Goal: Task Accomplishment & Management: Manage account settings

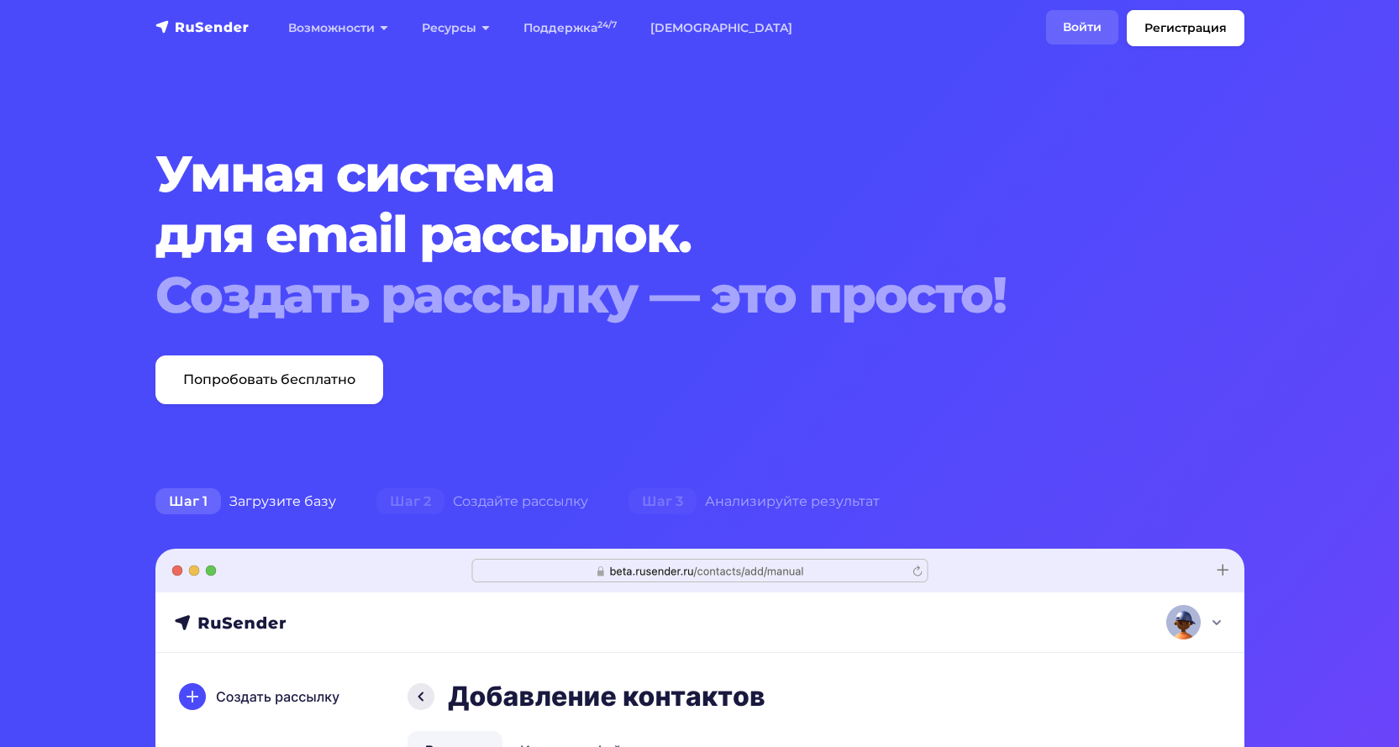
click at [1073, 24] on link "Войти" at bounding box center [1082, 27] width 72 height 34
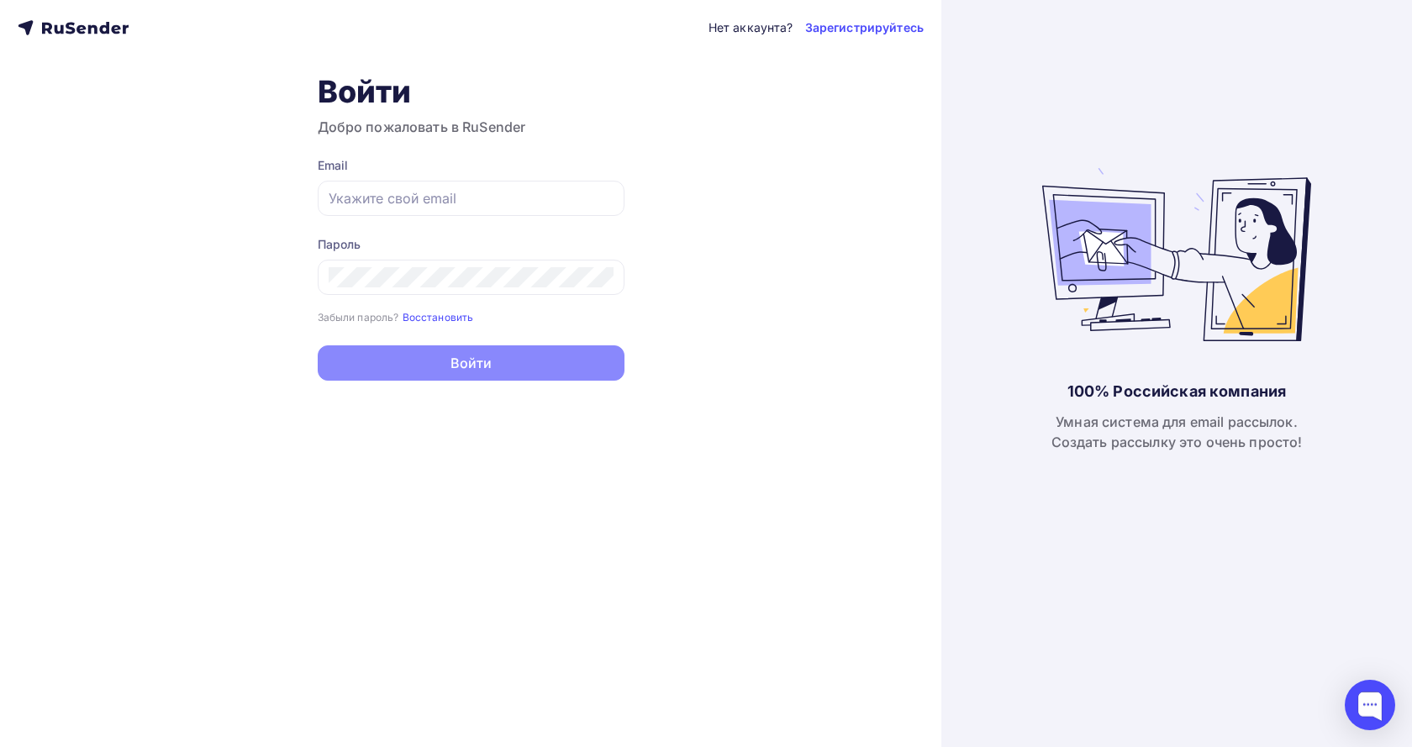
type input "born-1965@mail.ru"
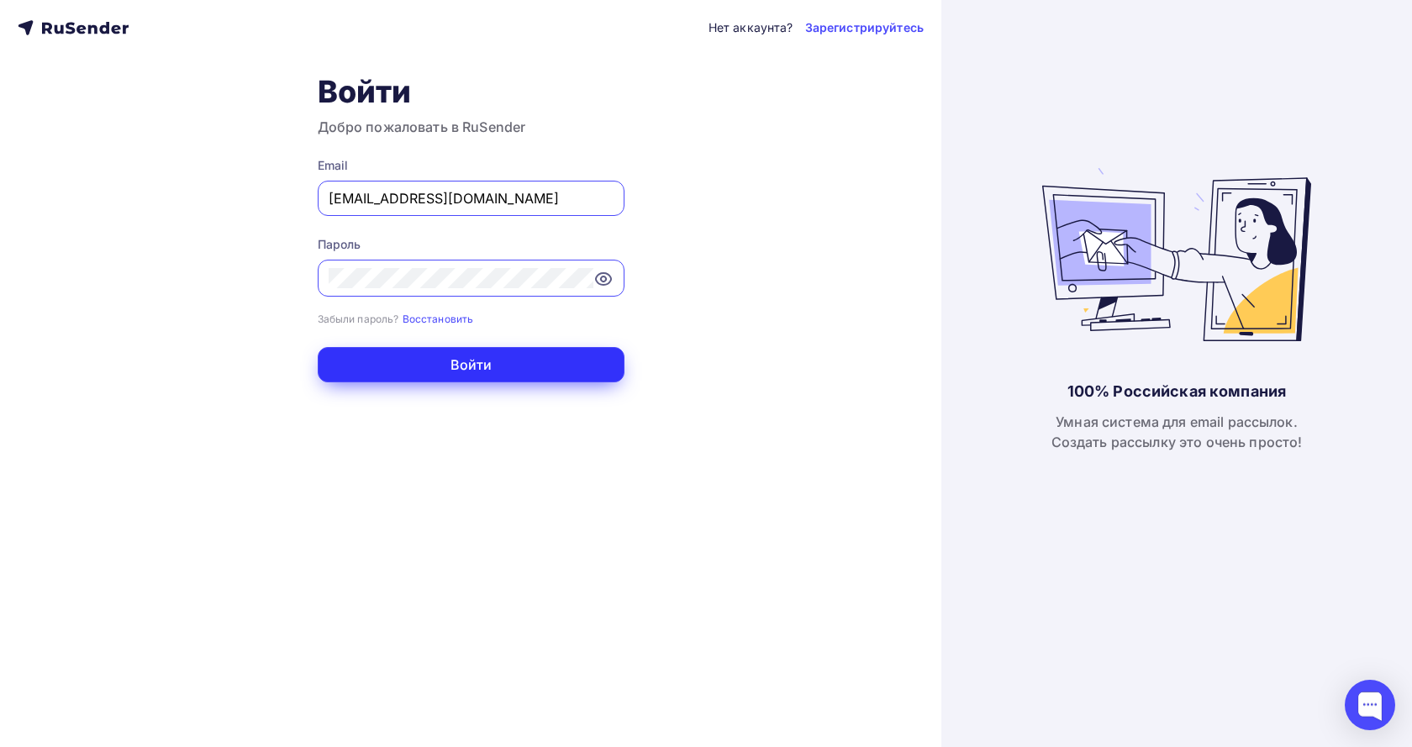
click at [452, 367] on button "Войти" at bounding box center [471, 364] width 307 height 35
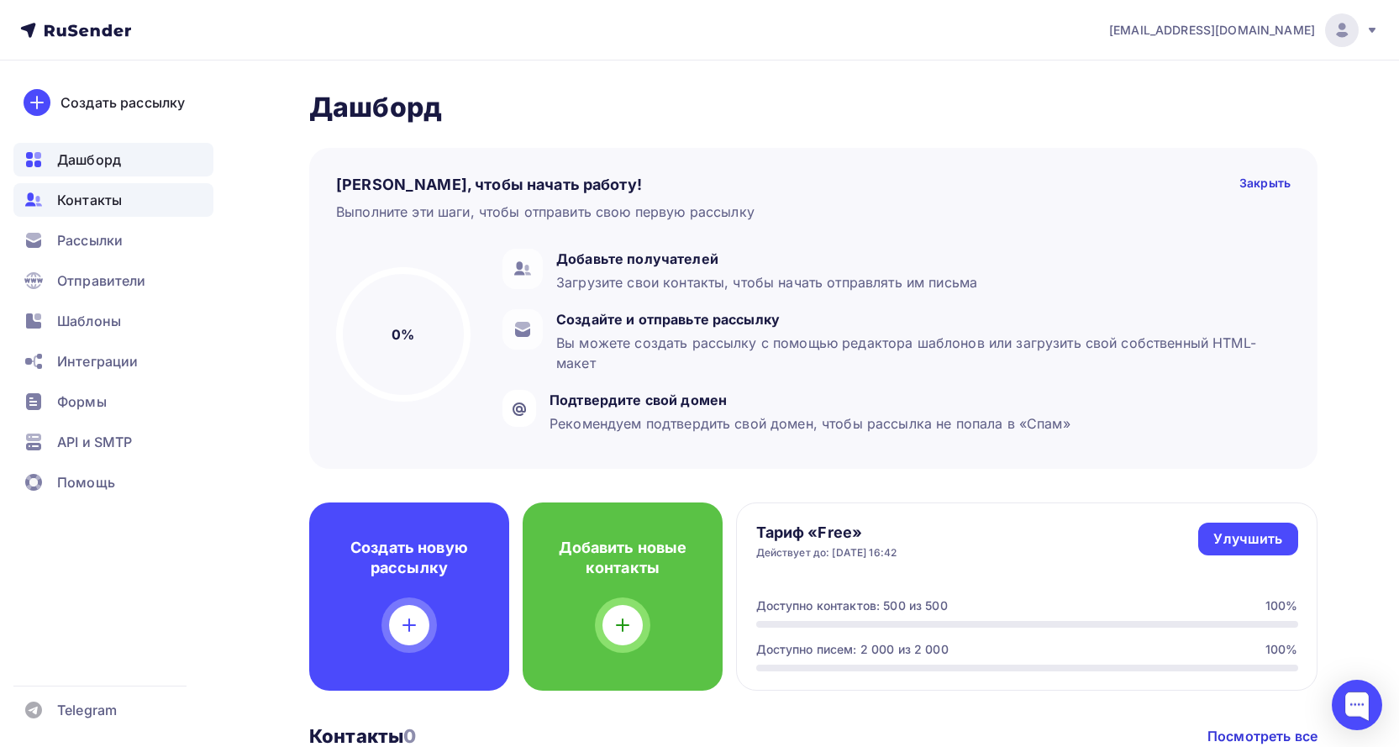
click at [103, 194] on span "Контакты" at bounding box center [89, 200] width 65 height 20
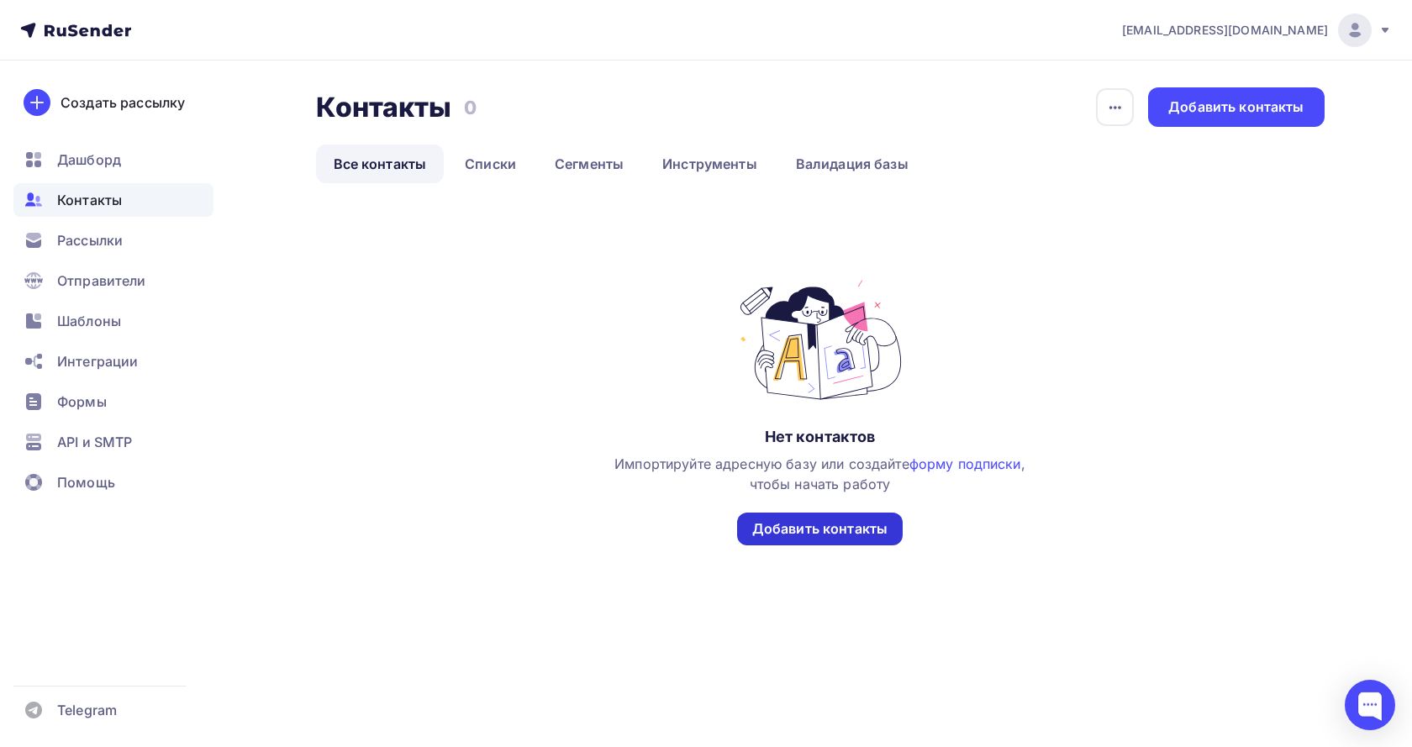
click at [858, 522] on div "Добавить контакты" at bounding box center [819, 528] width 135 height 19
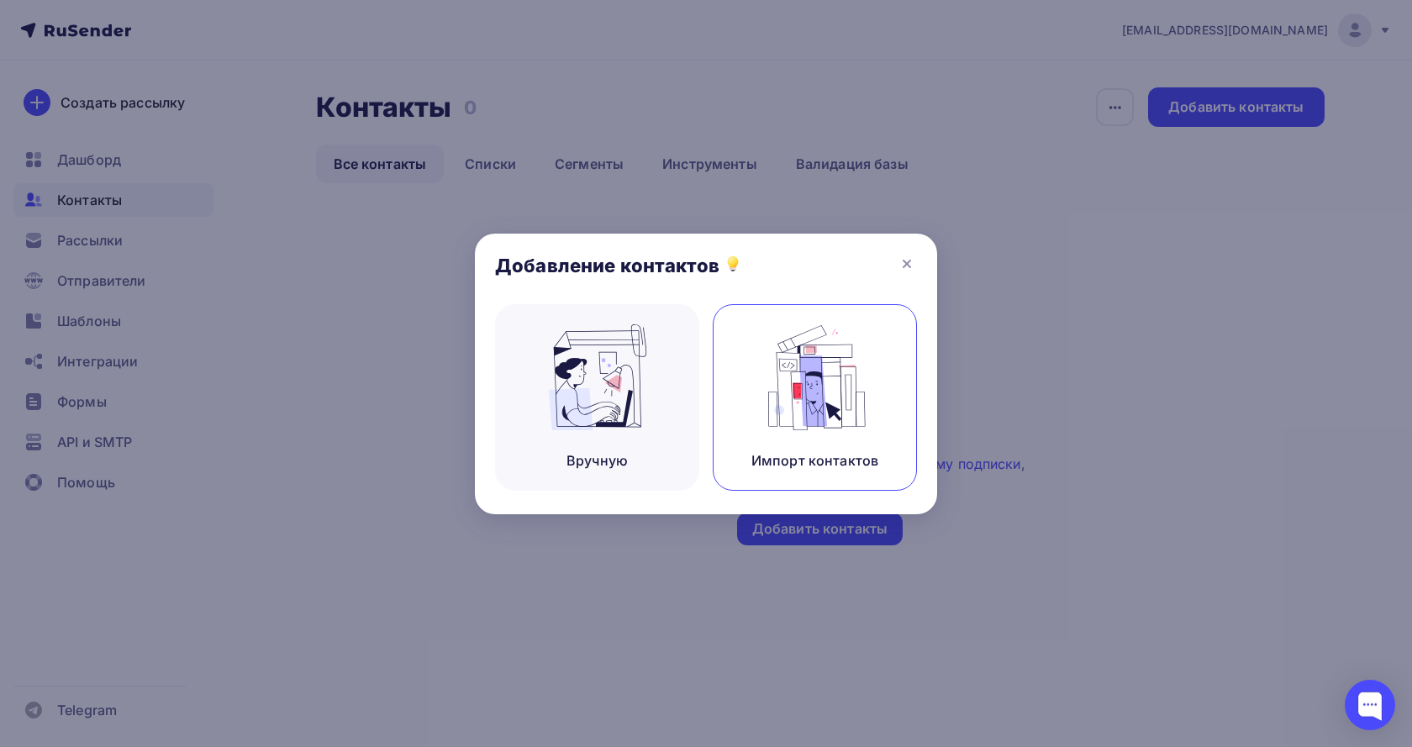
click at [822, 464] on div "Импорт контактов" at bounding box center [814, 460] width 127 height 20
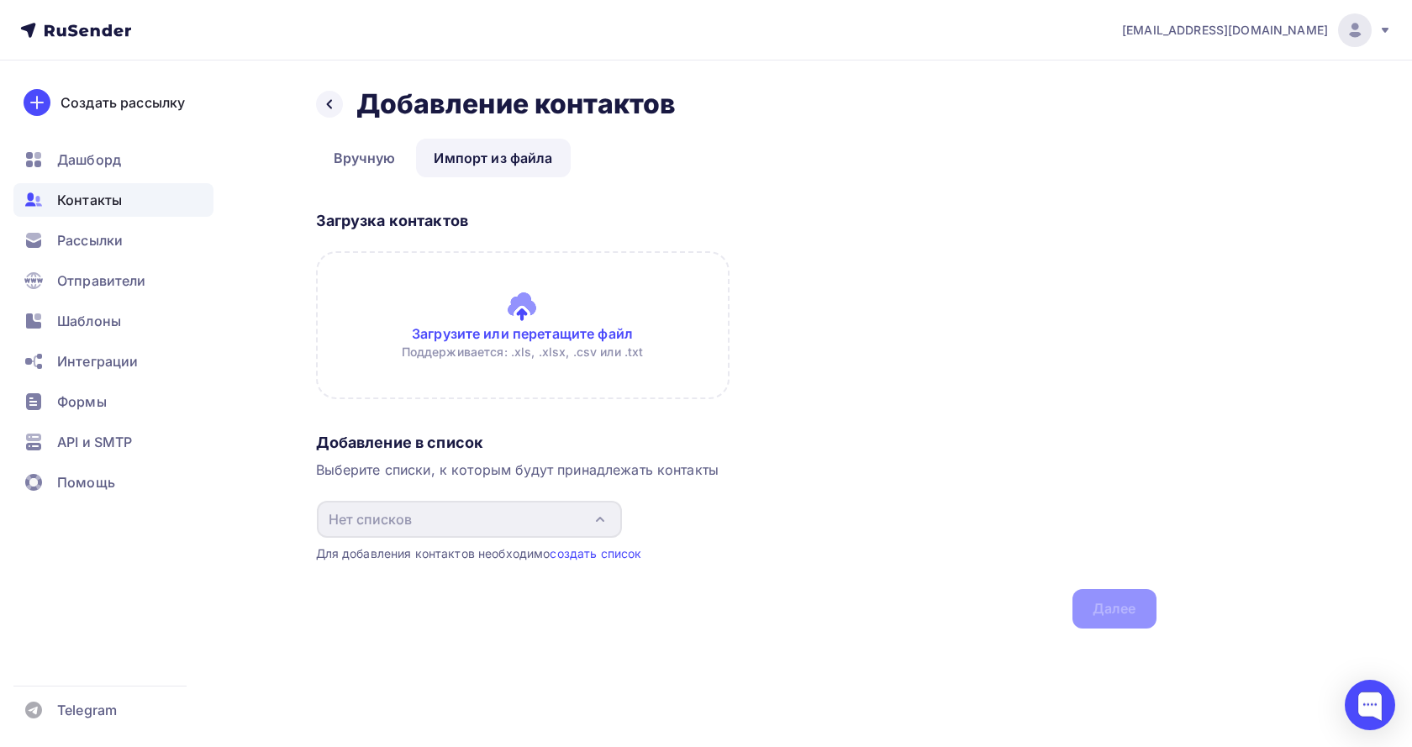
click at [640, 348] on input "file" at bounding box center [522, 325] width 413 height 148
drag, startPoint x: 677, startPoint y: 340, endPoint x: 397, endPoint y: 355, distance: 281.1
click at [397, 355] on input "file" at bounding box center [522, 325] width 413 height 148
click at [255, 214] on div "Назад Добавление контактов Добавление контактов Вручную Импорт из файла Импорт …" at bounding box center [706, 378] width 1377 height 635
click at [254, 282] on div "Назад Добавление контактов Добавление контактов Вручную Импорт из файла Импорт …" at bounding box center [706, 378] width 1377 height 635
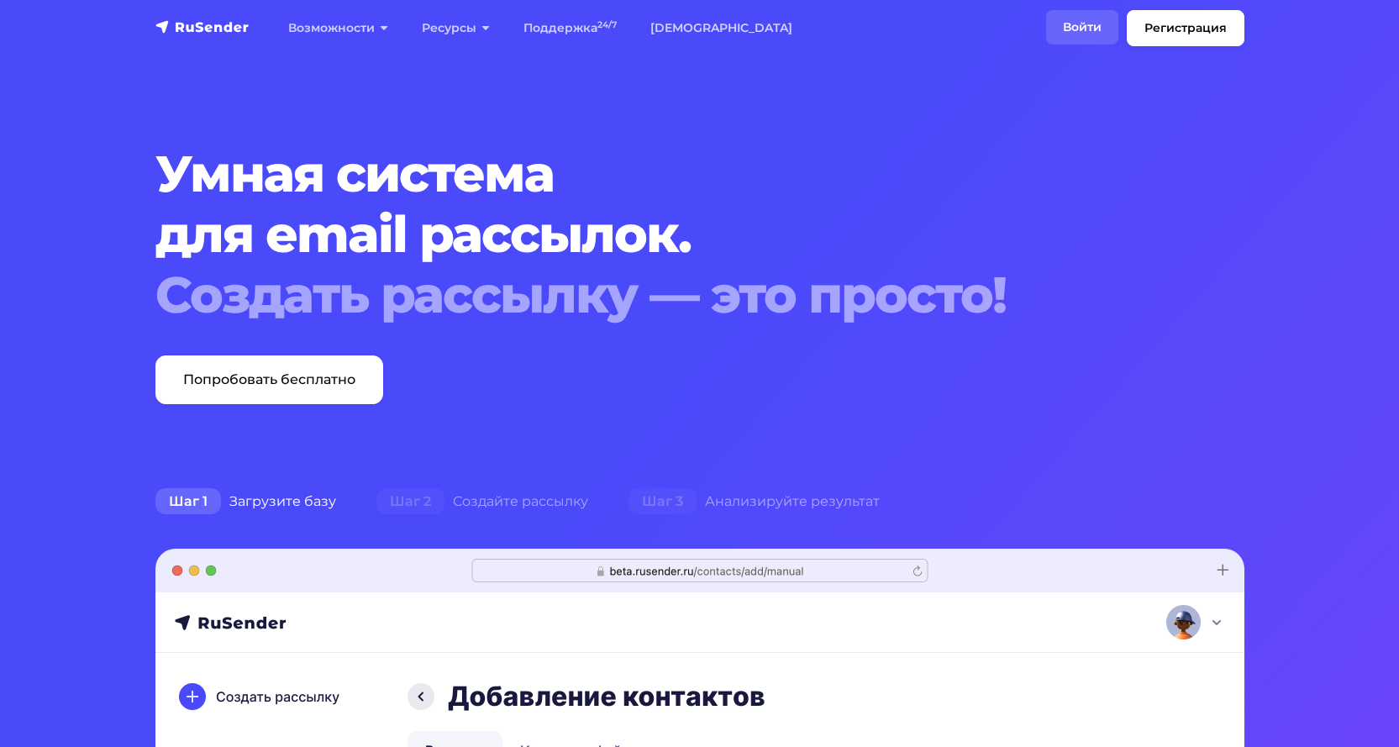
click at [1086, 30] on link "Войти" at bounding box center [1082, 27] width 72 height 34
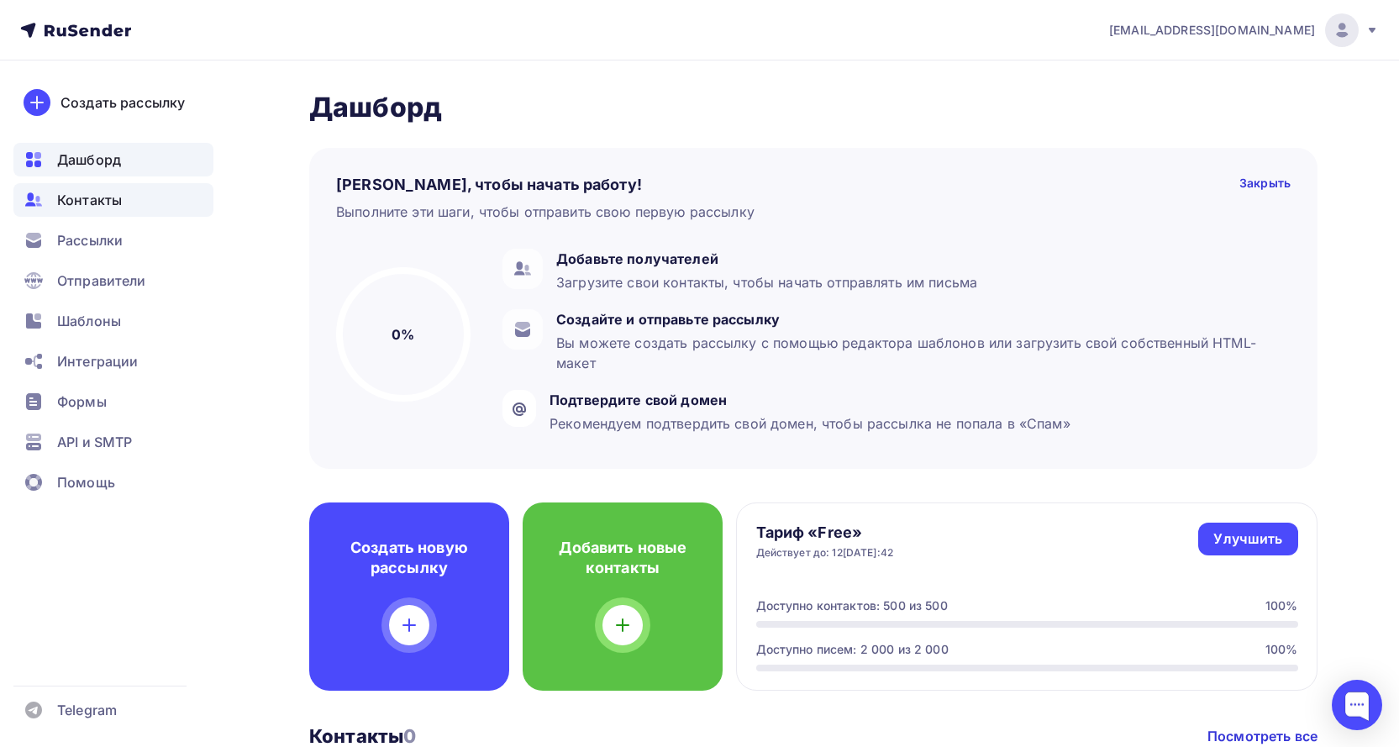
click at [104, 196] on span "Контакты" at bounding box center [89, 200] width 65 height 20
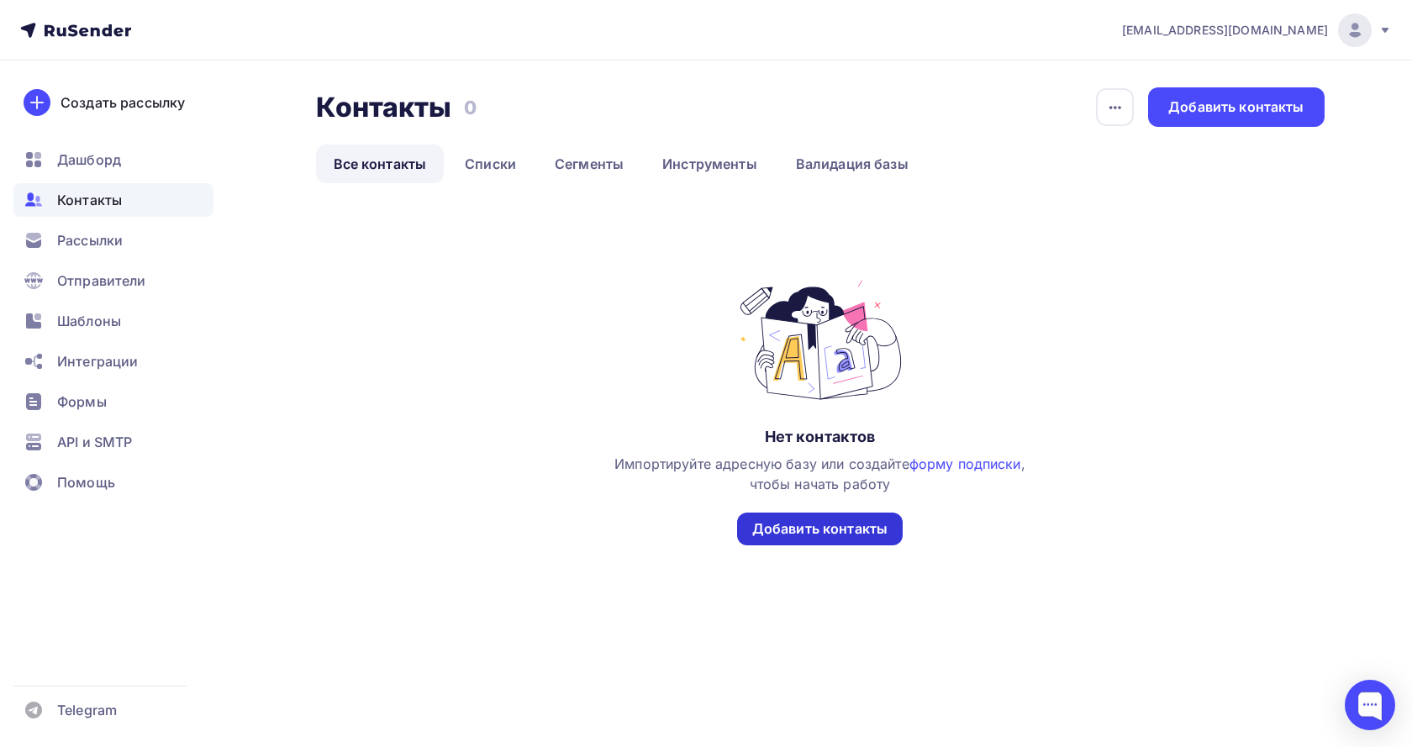
click at [866, 532] on div "Добавить контакты" at bounding box center [819, 528] width 135 height 19
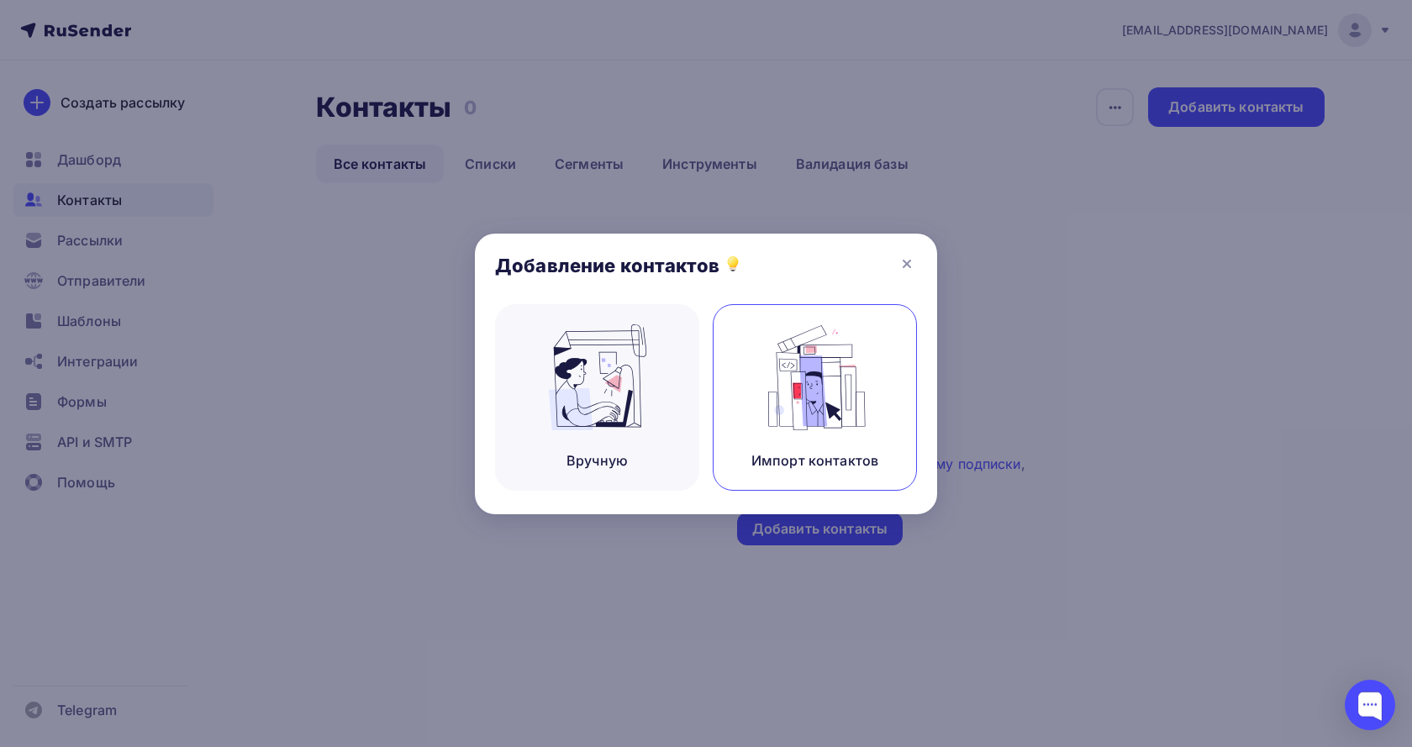
click at [832, 461] on div "Импорт контактов" at bounding box center [814, 460] width 127 height 20
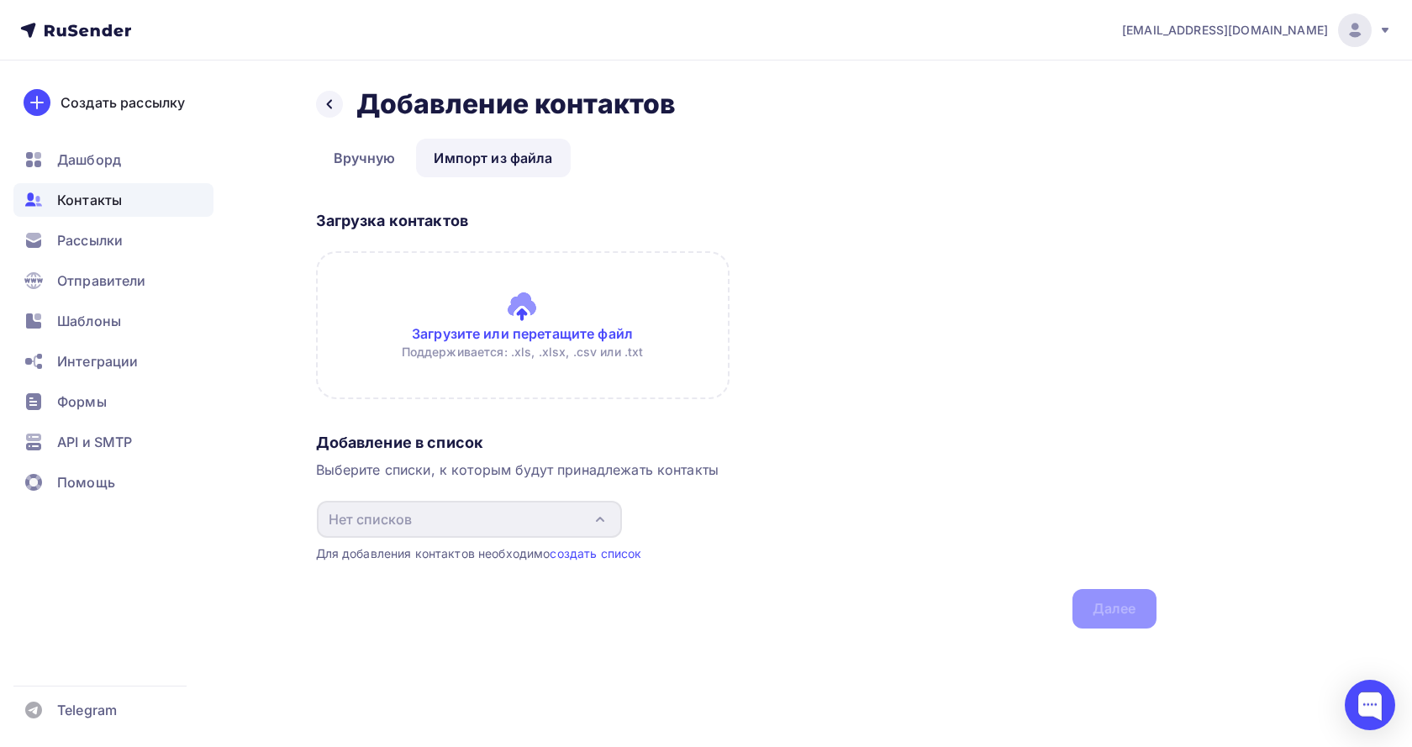
click at [560, 334] on input "file" at bounding box center [522, 325] width 413 height 148
type input "C:\fakepath\contacts.xls"
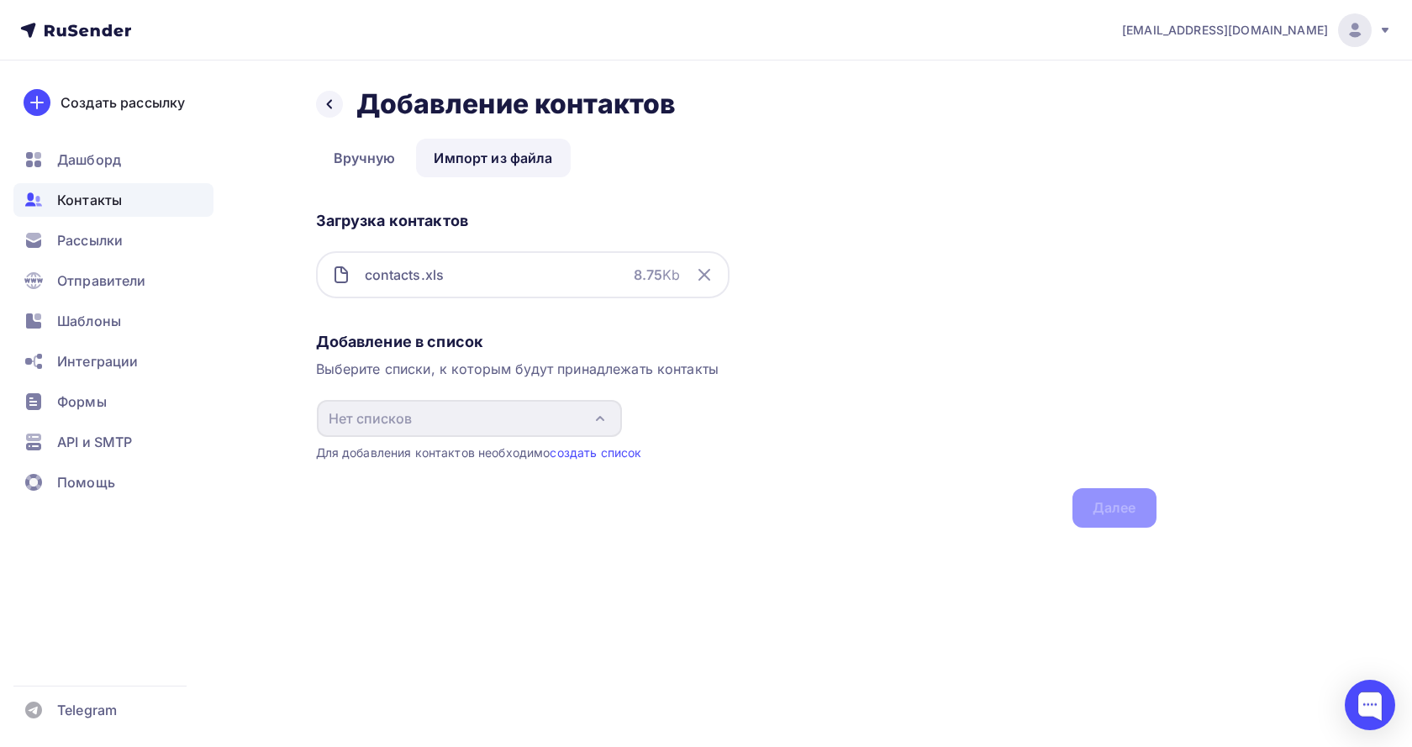
click at [250, 284] on div "Назад Добавление контактов Добавление контактов Вручную Импорт из файла Импорт …" at bounding box center [706, 328] width 1377 height 534
click at [704, 270] on icon at bounding box center [704, 275] width 20 height 20
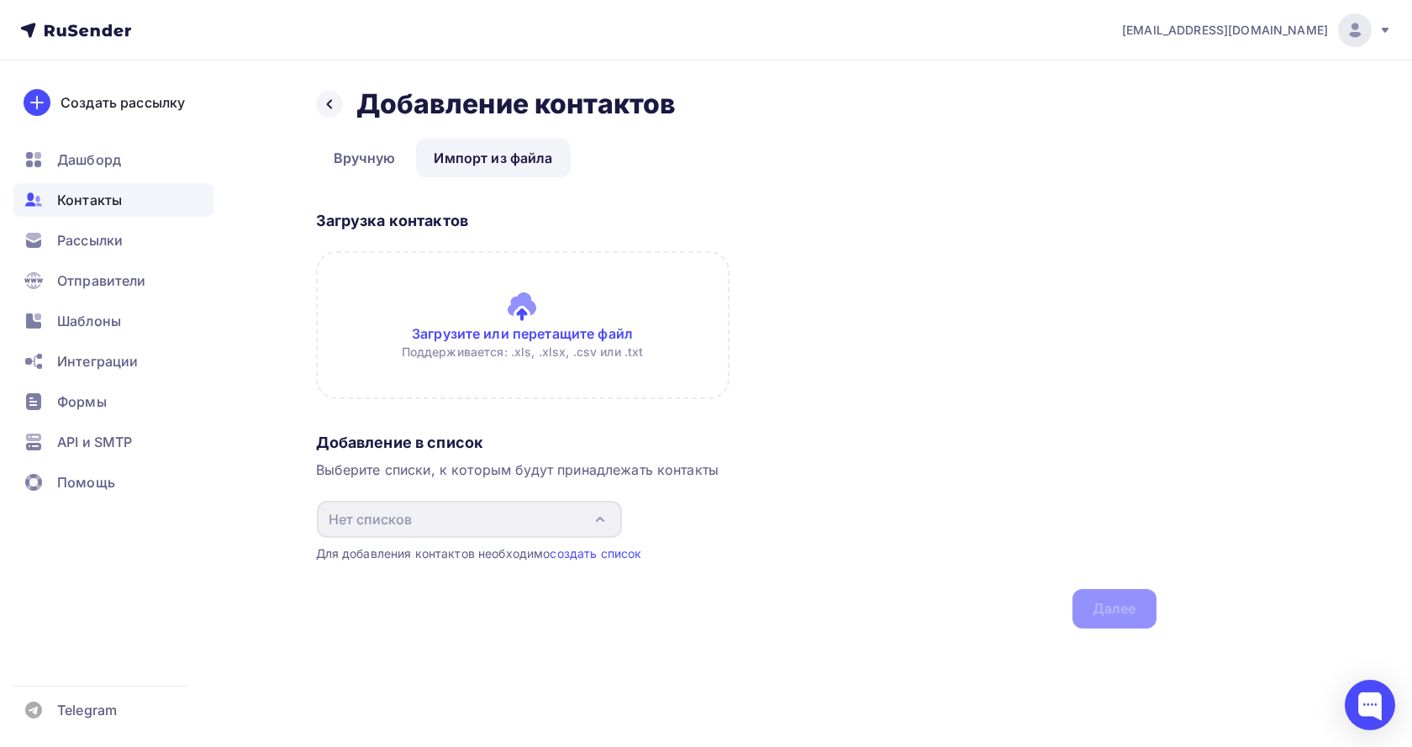
click at [261, 238] on div "Назад Добавление контактов Добавление контактов Вручную Импорт из файла Импорт …" at bounding box center [706, 378] width 1377 height 635
click at [93, 238] on span "Рассылки" at bounding box center [90, 240] width 66 height 20
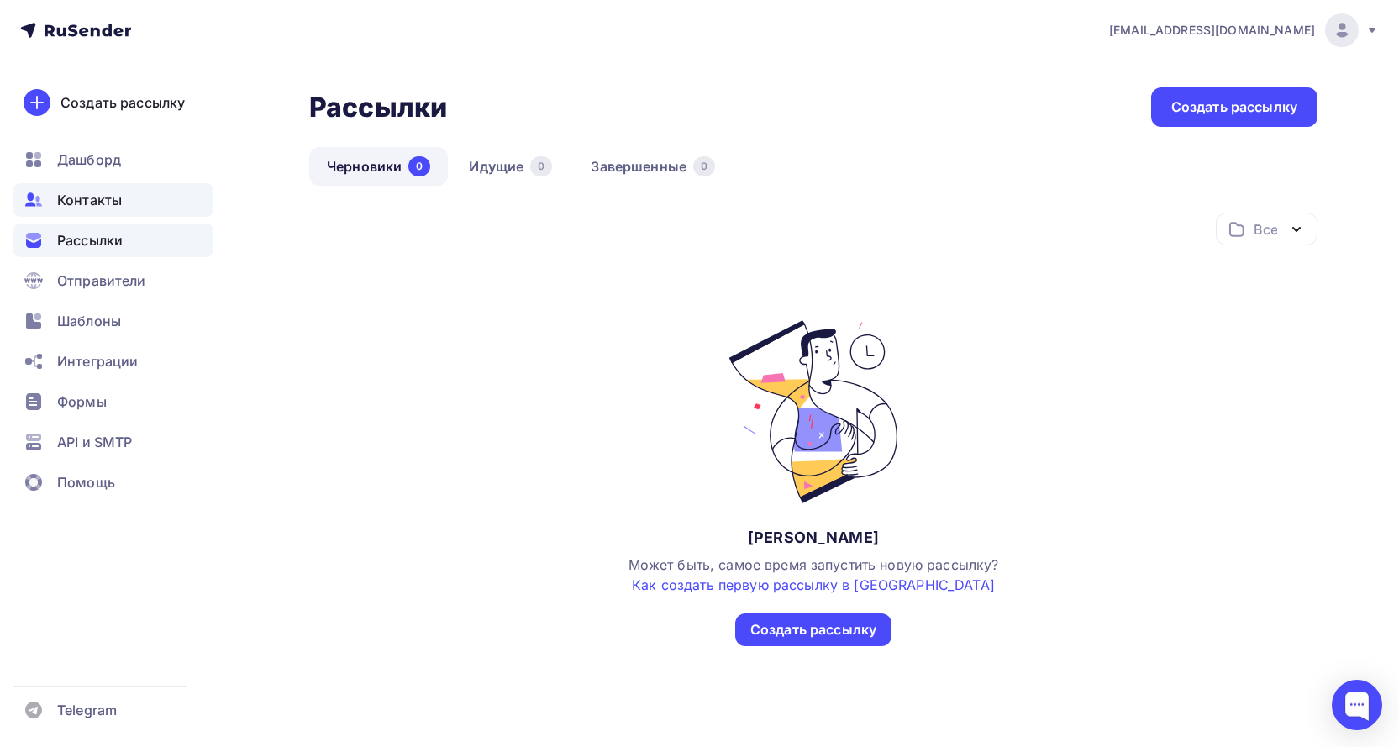
click at [107, 197] on span "Контакты" at bounding box center [89, 200] width 65 height 20
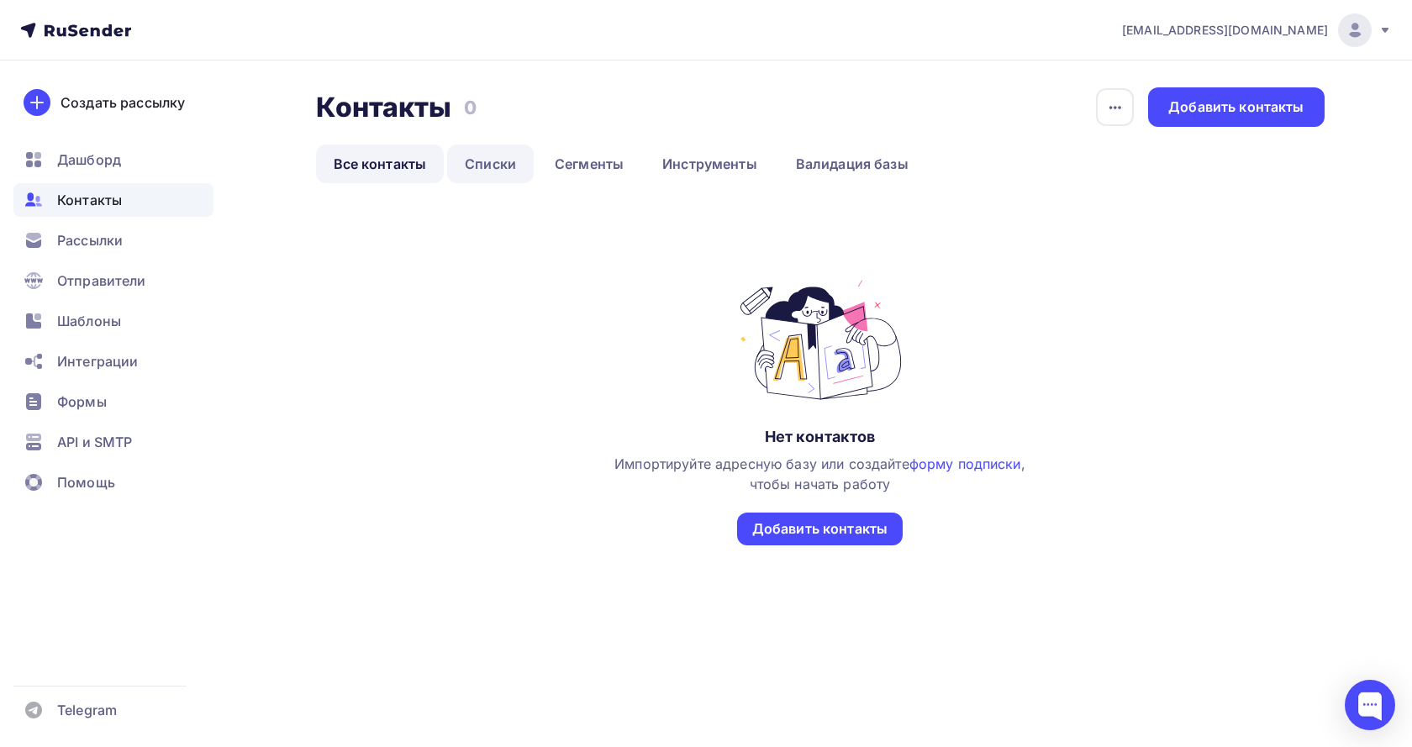
click at [488, 161] on link "Списки" at bounding box center [490, 164] width 87 height 39
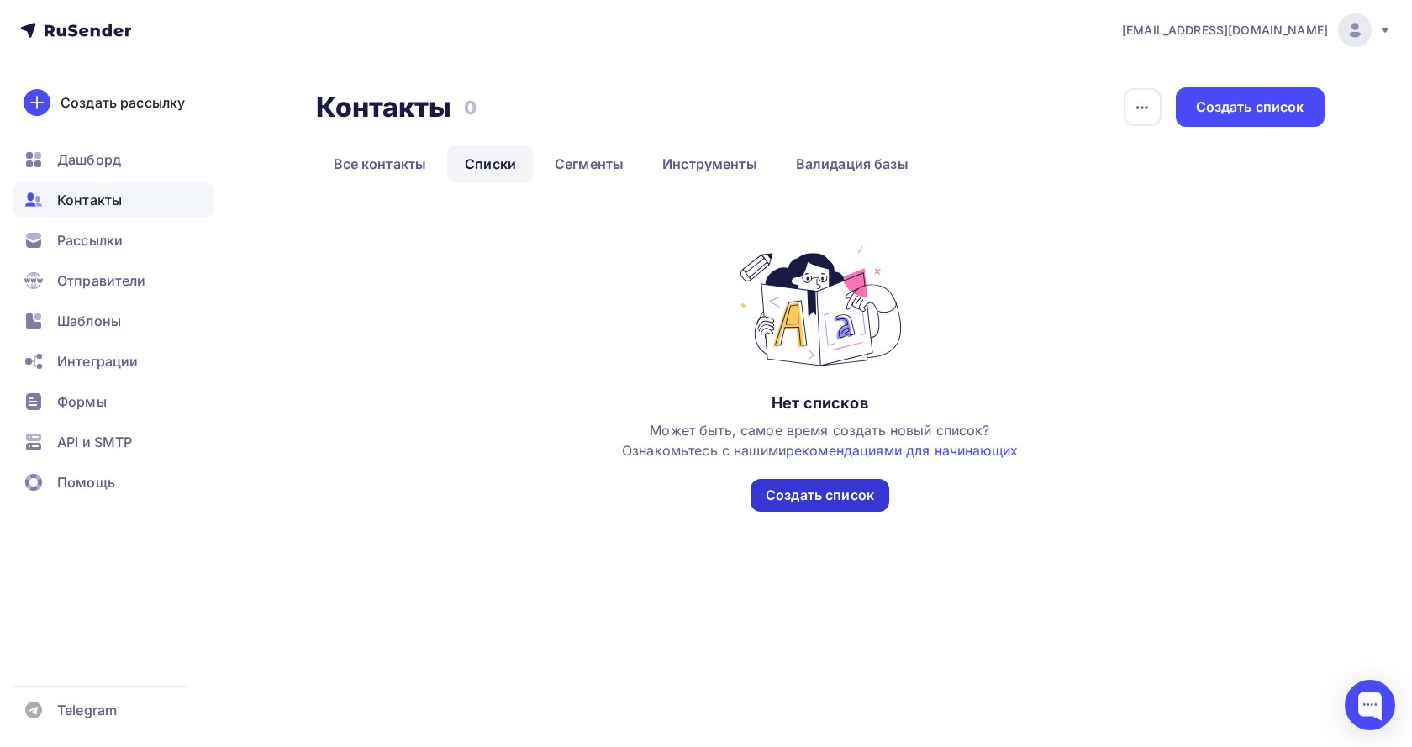
click at [840, 492] on div "Создать список" at bounding box center [820, 495] width 108 height 19
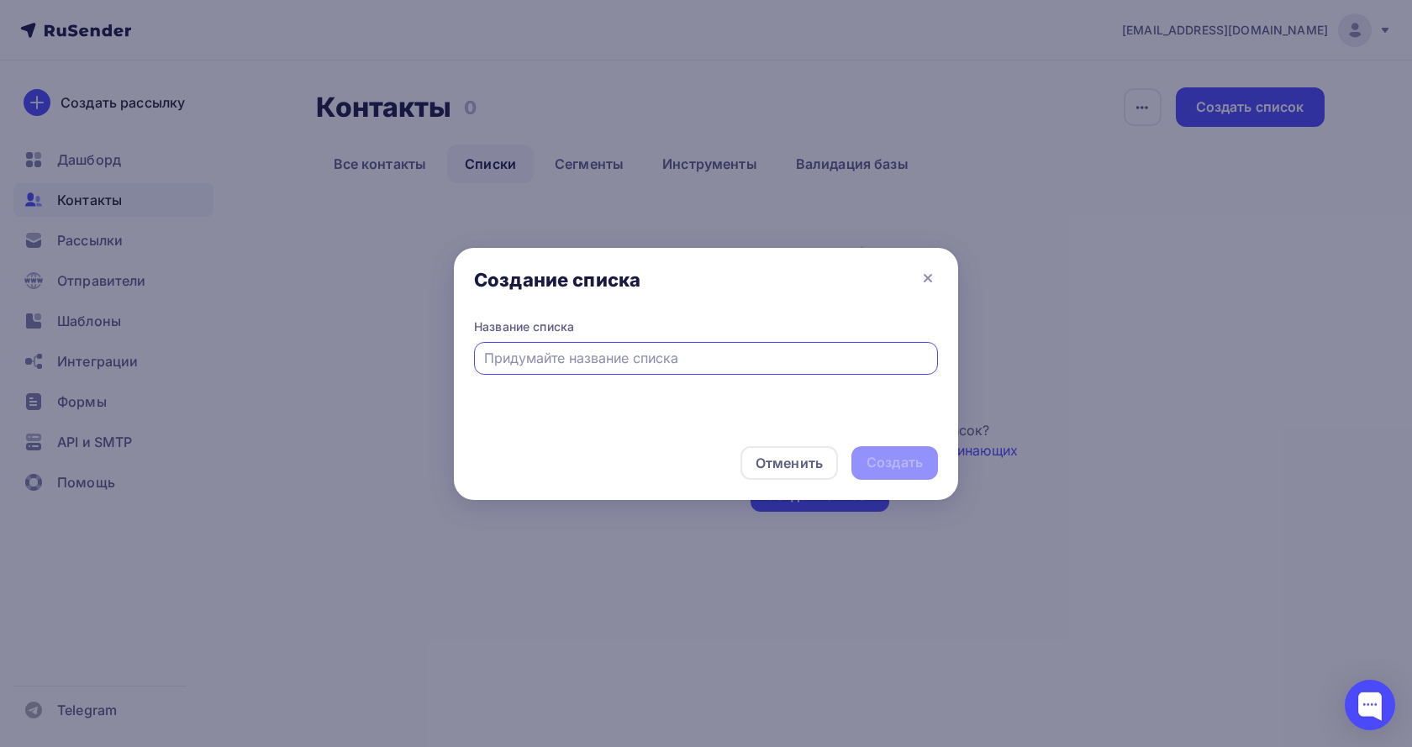
click at [498, 355] on input "text" at bounding box center [706, 358] width 445 height 20
type input "Тестовый список"
click at [905, 461] on div "Создать" at bounding box center [894, 462] width 56 height 19
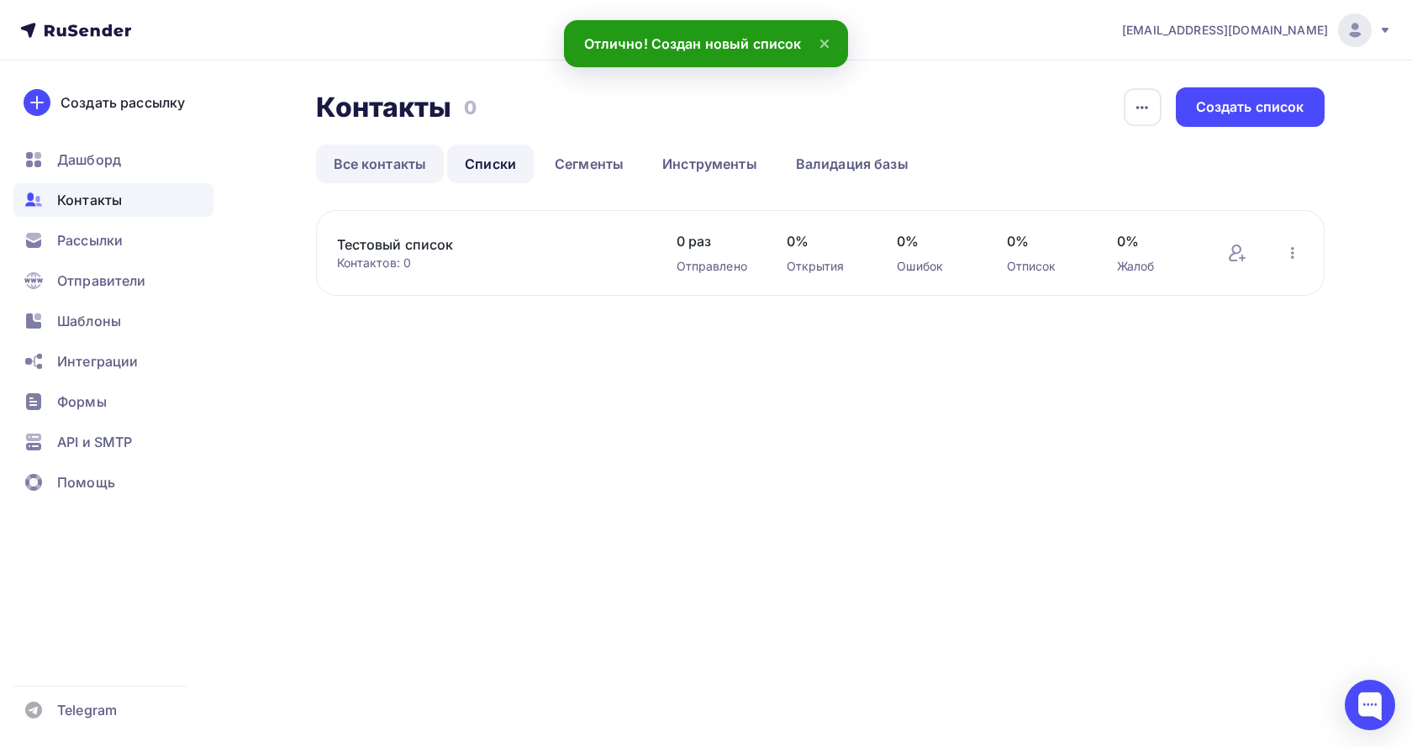
click at [353, 161] on link "Все контакты" at bounding box center [380, 164] width 129 height 39
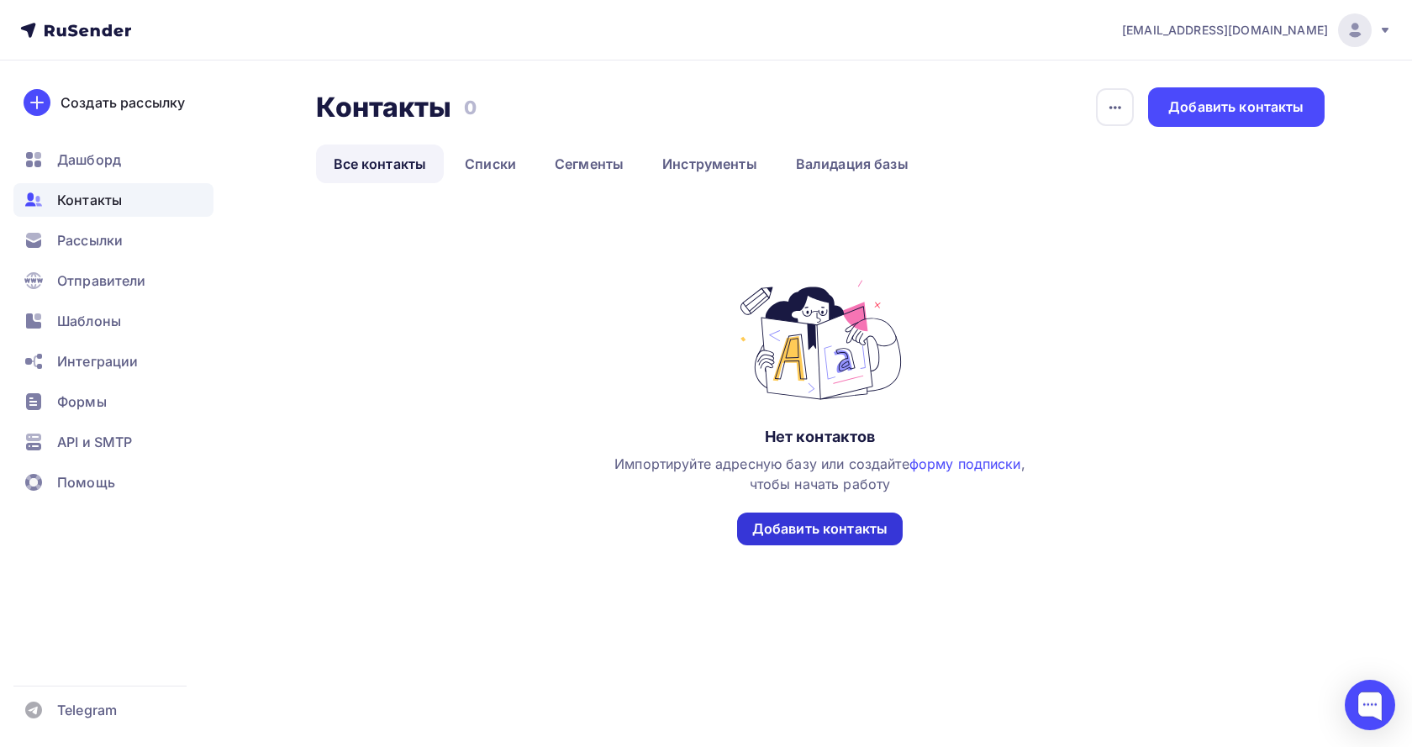
click at [820, 522] on div "Добавить контакты" at bounding box center [819, 528] width 135 height 19
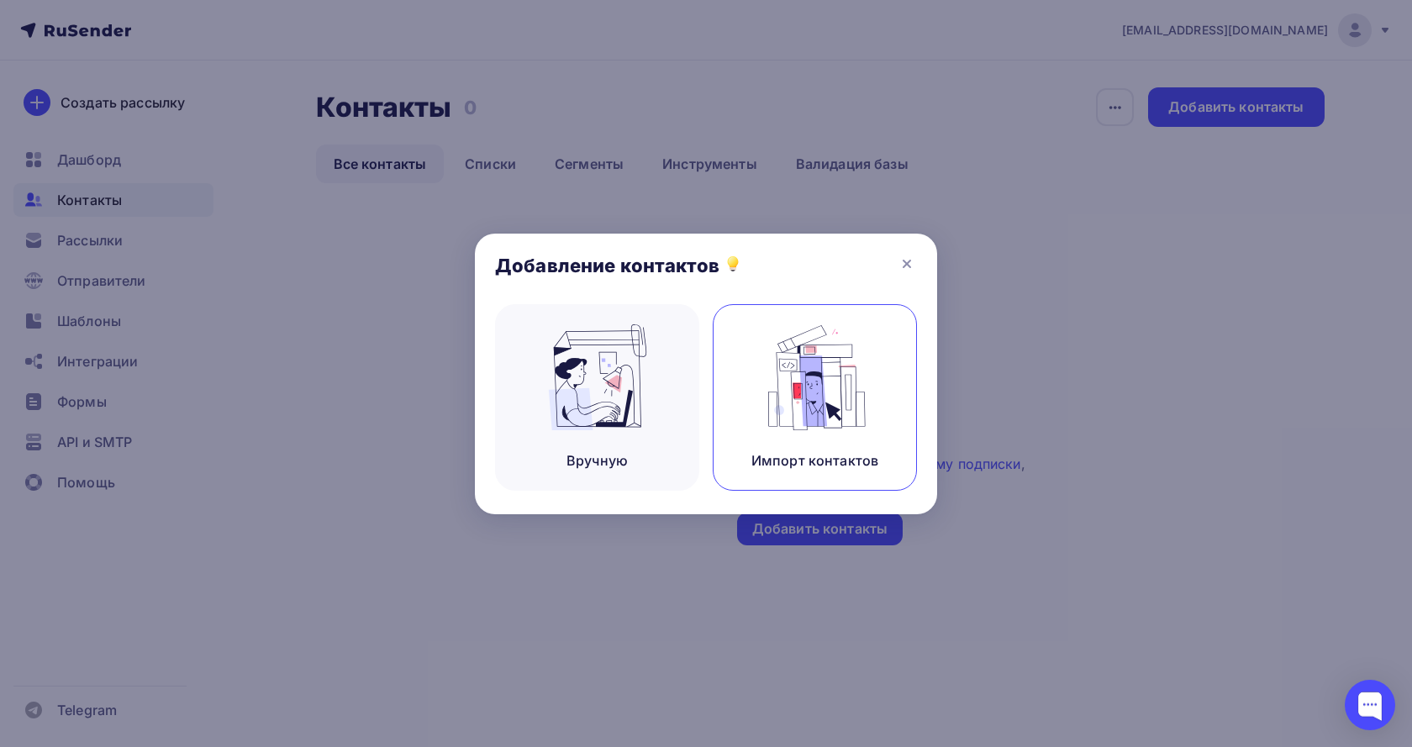
click at [824, 466] on div "Импорт контактов" at bounding box center [814, 460] width 127 height 20
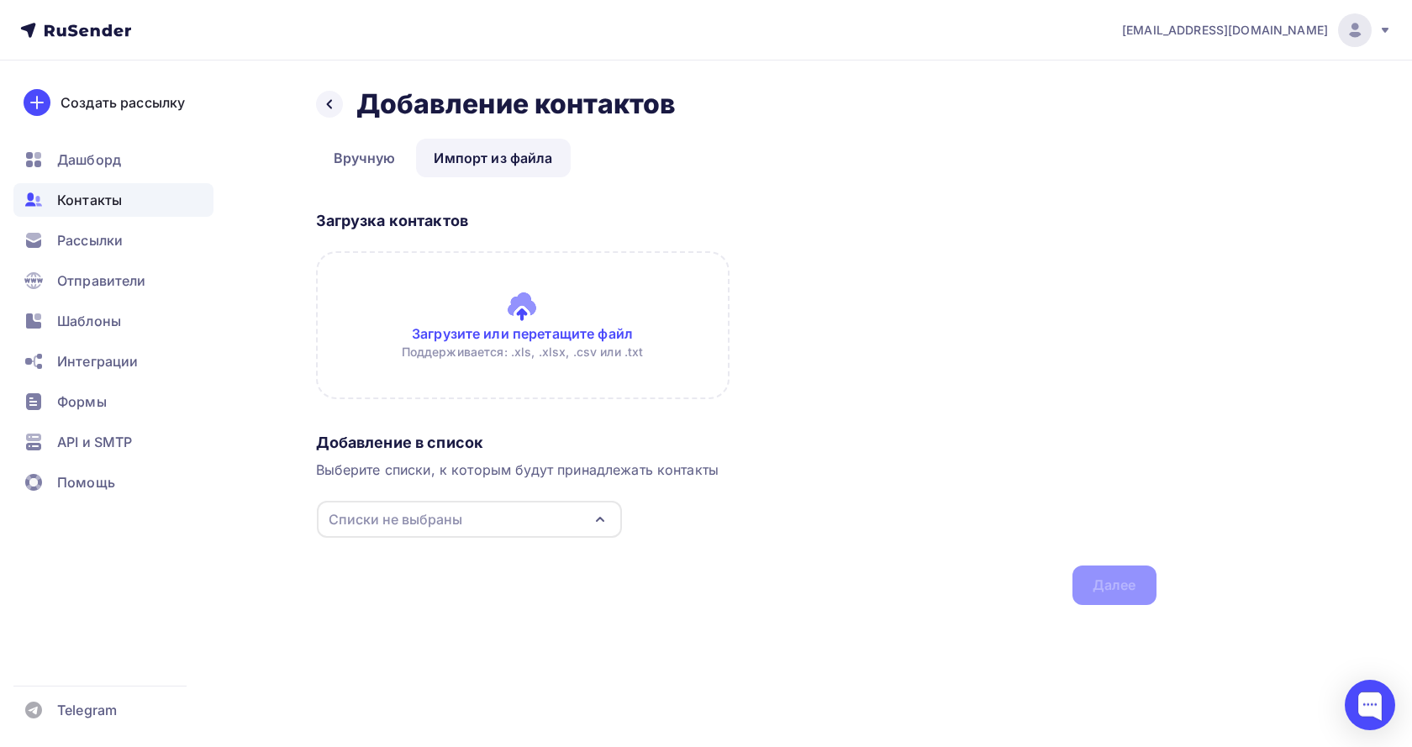
click at [545, 330] on input "file" at bounding box center [522, 325] width 413 height 148
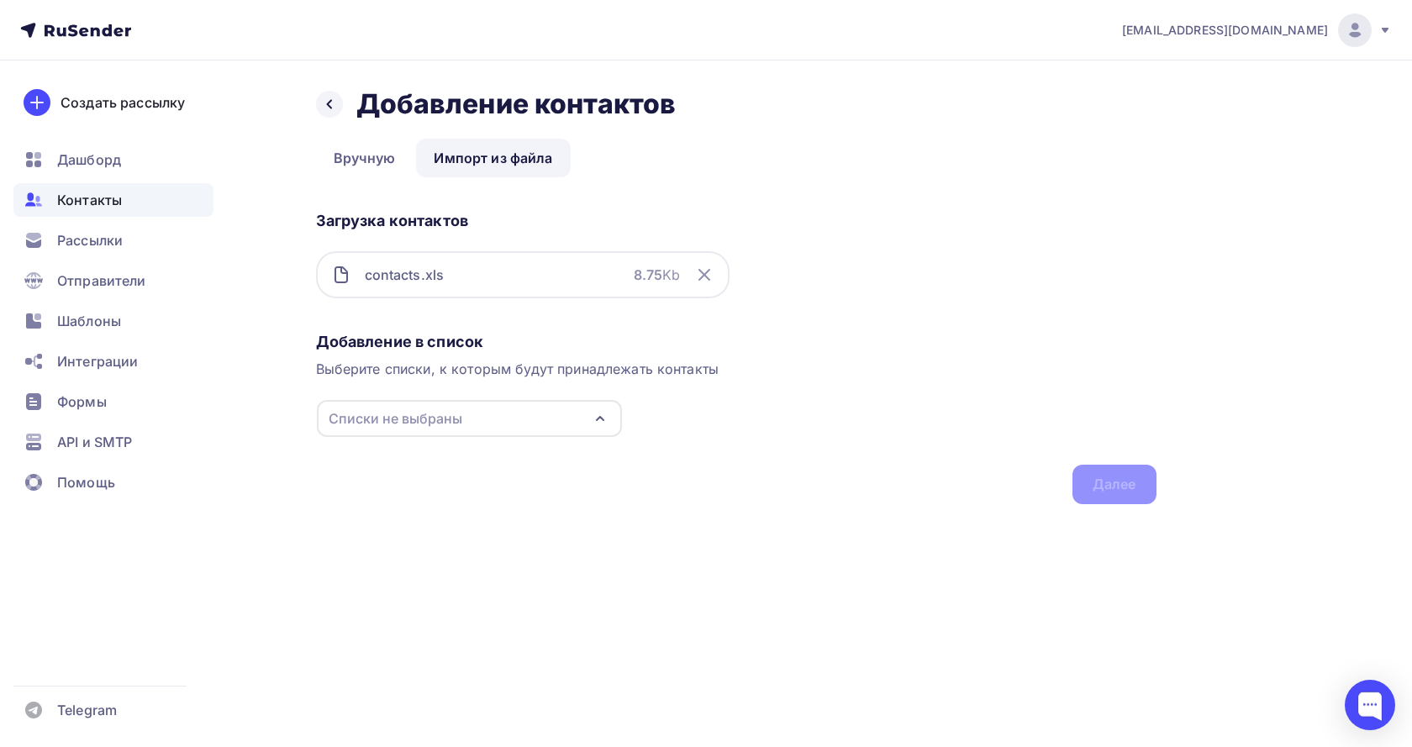
click at [602, 419] on icon "button" at bounding box center [600, 418] width 7 height 3
click at [450, 487] on div "Тестовый список" at bounding box center [422, 481] width 117 height 20
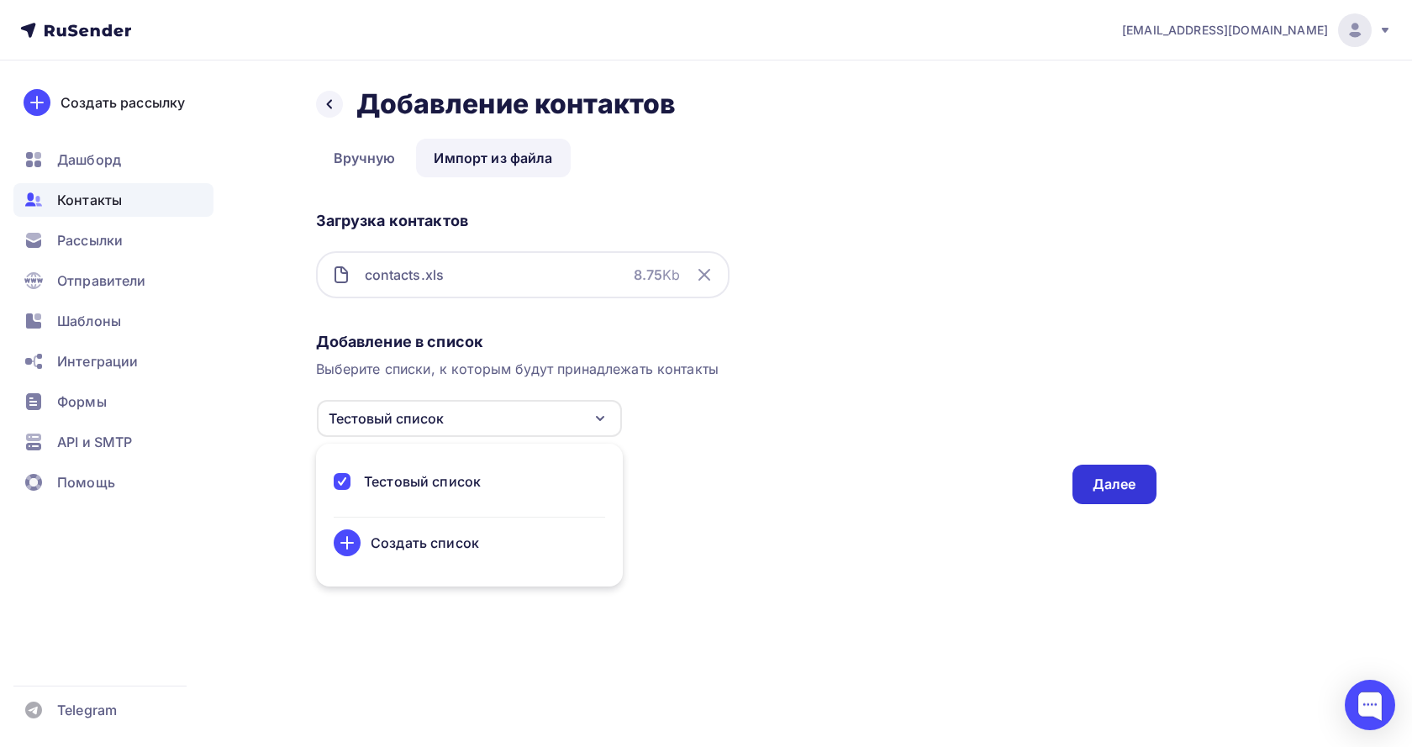
click at [1130, 482] on div "Далее" at bounding box center [1115, 484] width 44 height 19
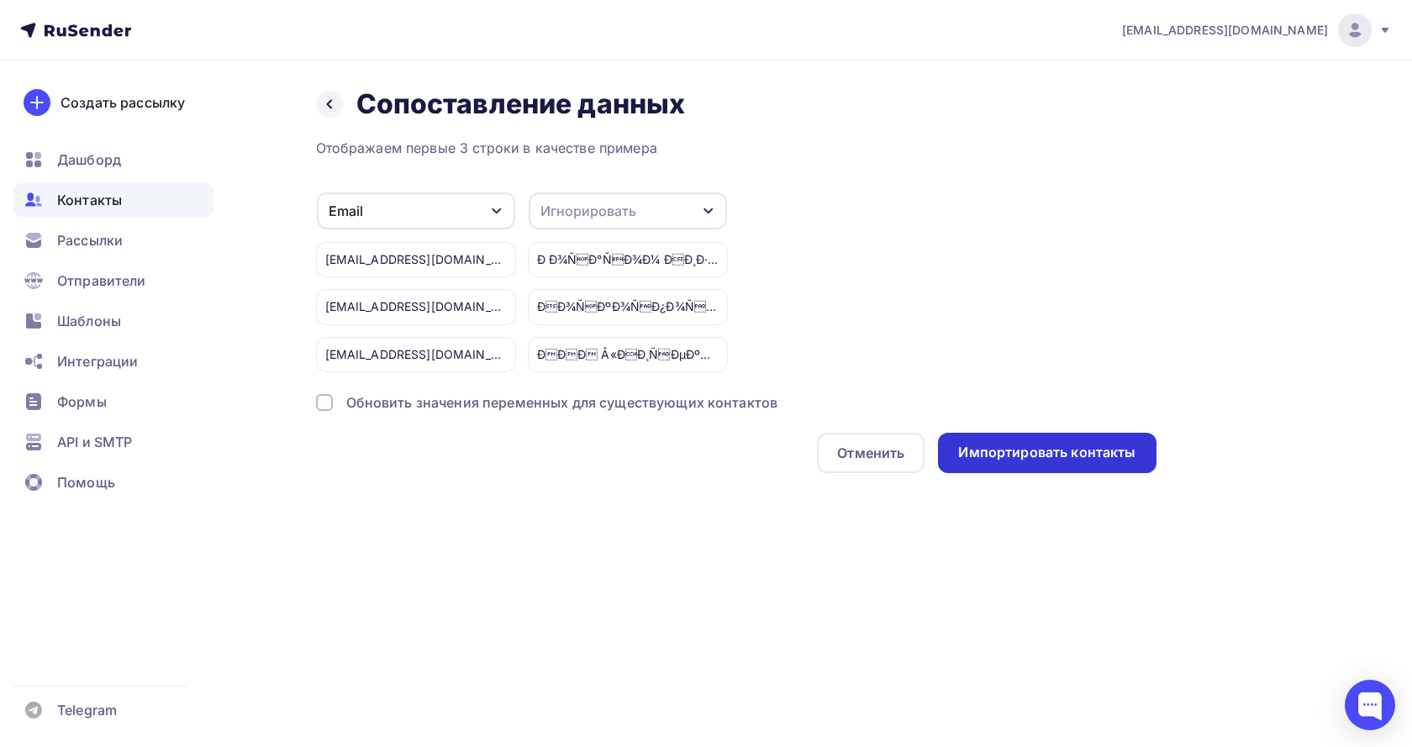
click at [1064, 453] on div "Импортировать контакты" at bounding box center [1046, 452] width 177 height 19
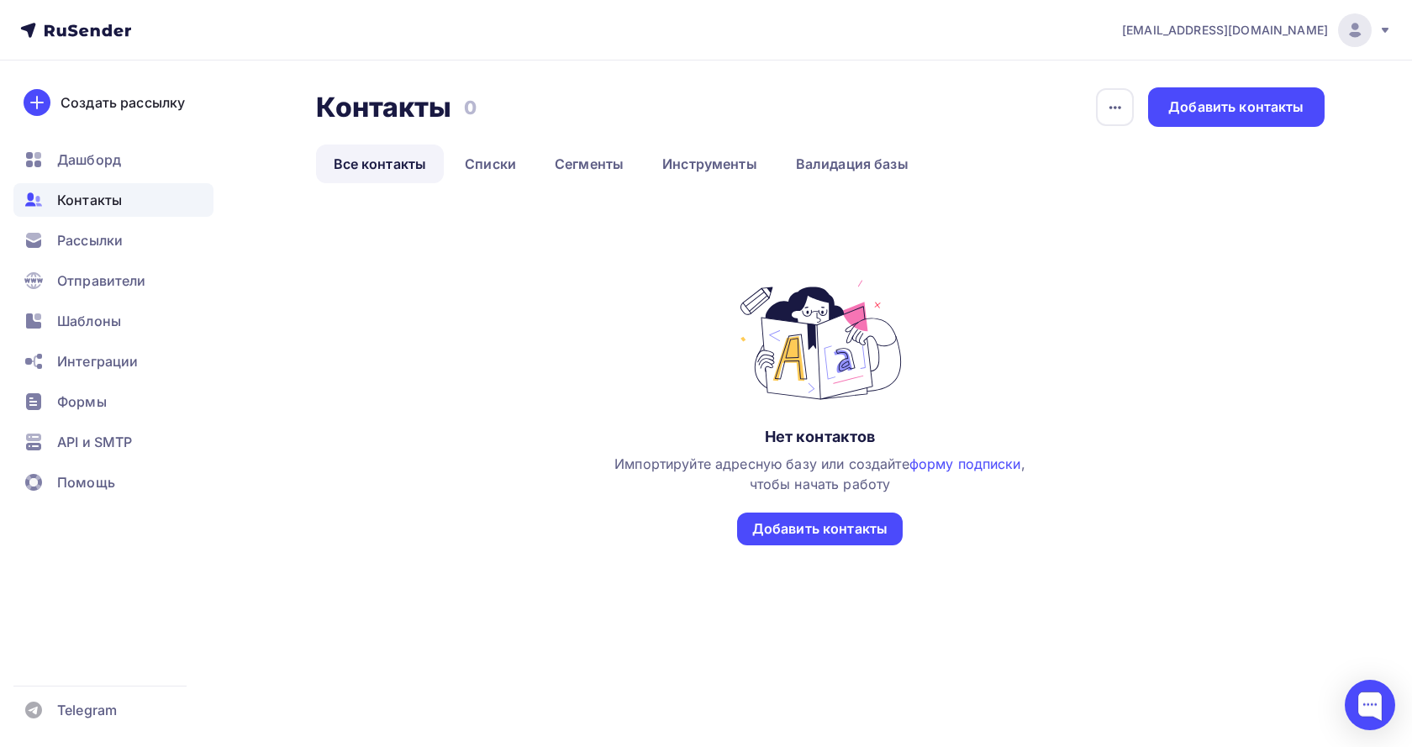
click at [479, 367] on div "Нет контактов Импортируйте адресную базу или создайте форму подписки , чтобы на…" at bounding box center [820, 428] width 1008 height 302
click at [483, 160] on link "Списки" at bounding box center [490, 164] width 87 height 39
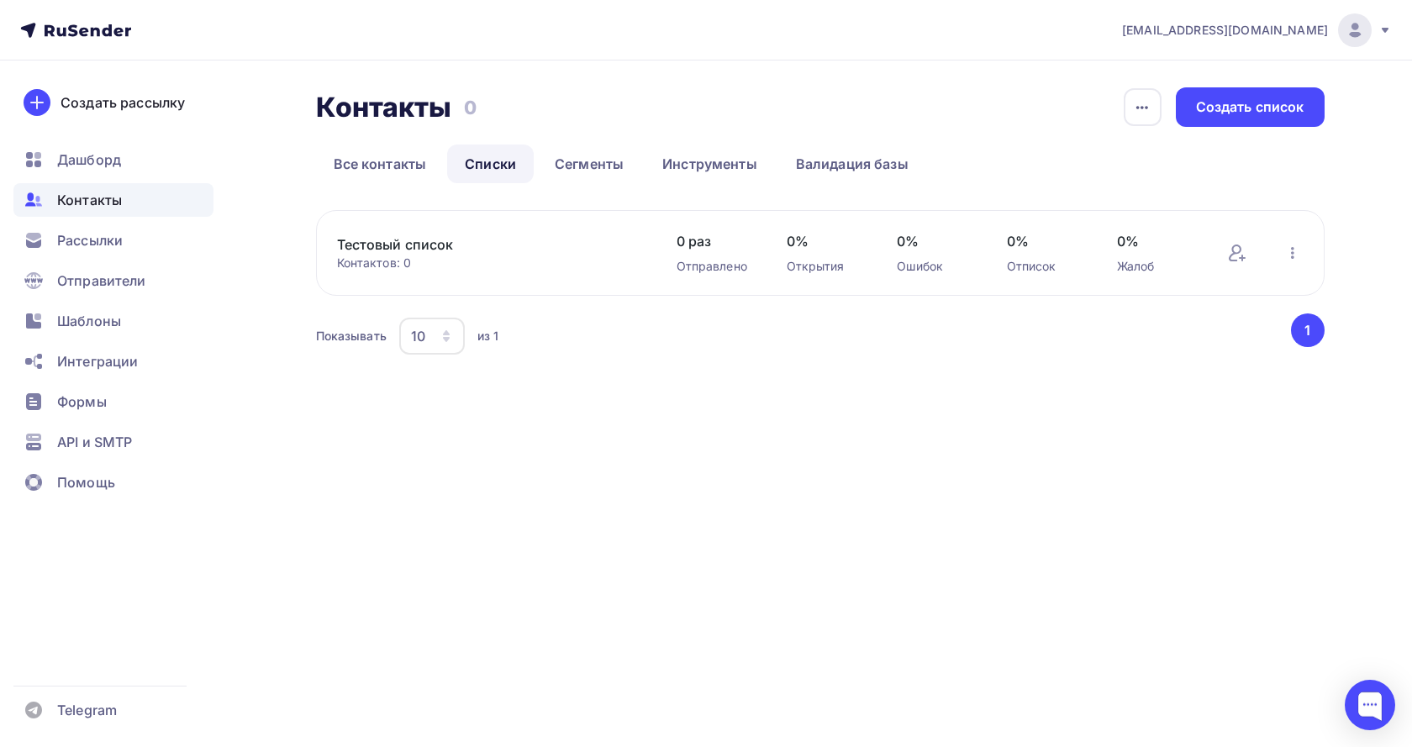
click at [431, 242] on link "Тестовый список" at bounding box center [480, 244] width 286 height 20
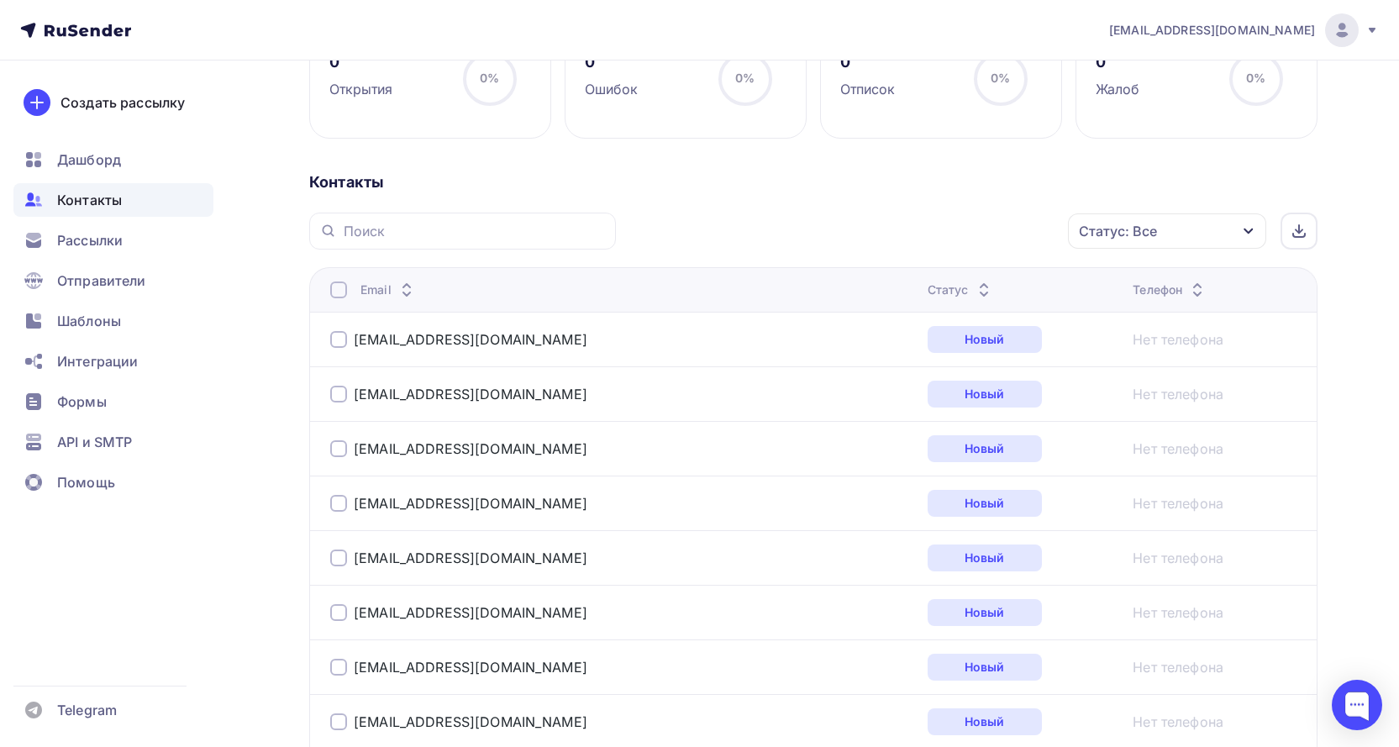
scroll to position [168, 0]
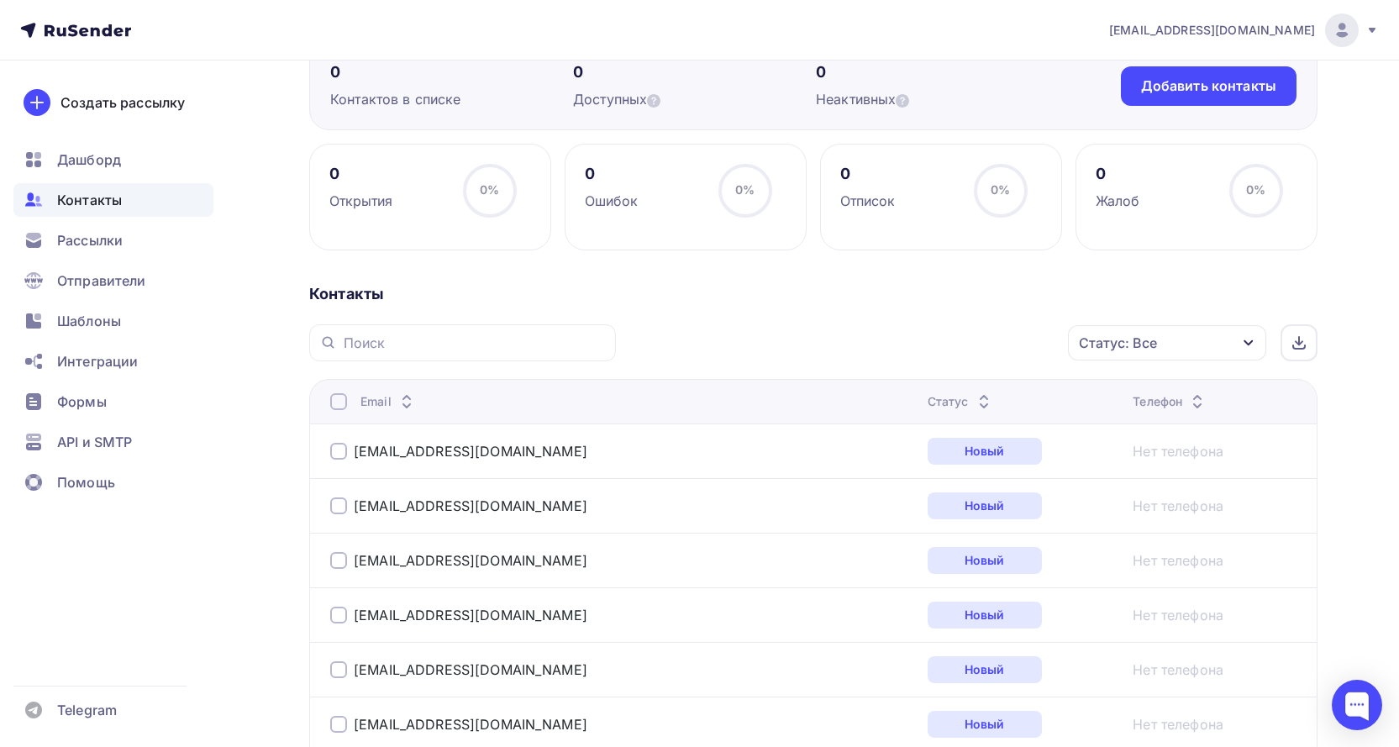
click at [1244, 344] on icon "button" at bounding box center [1248, 342] width 13 height 13
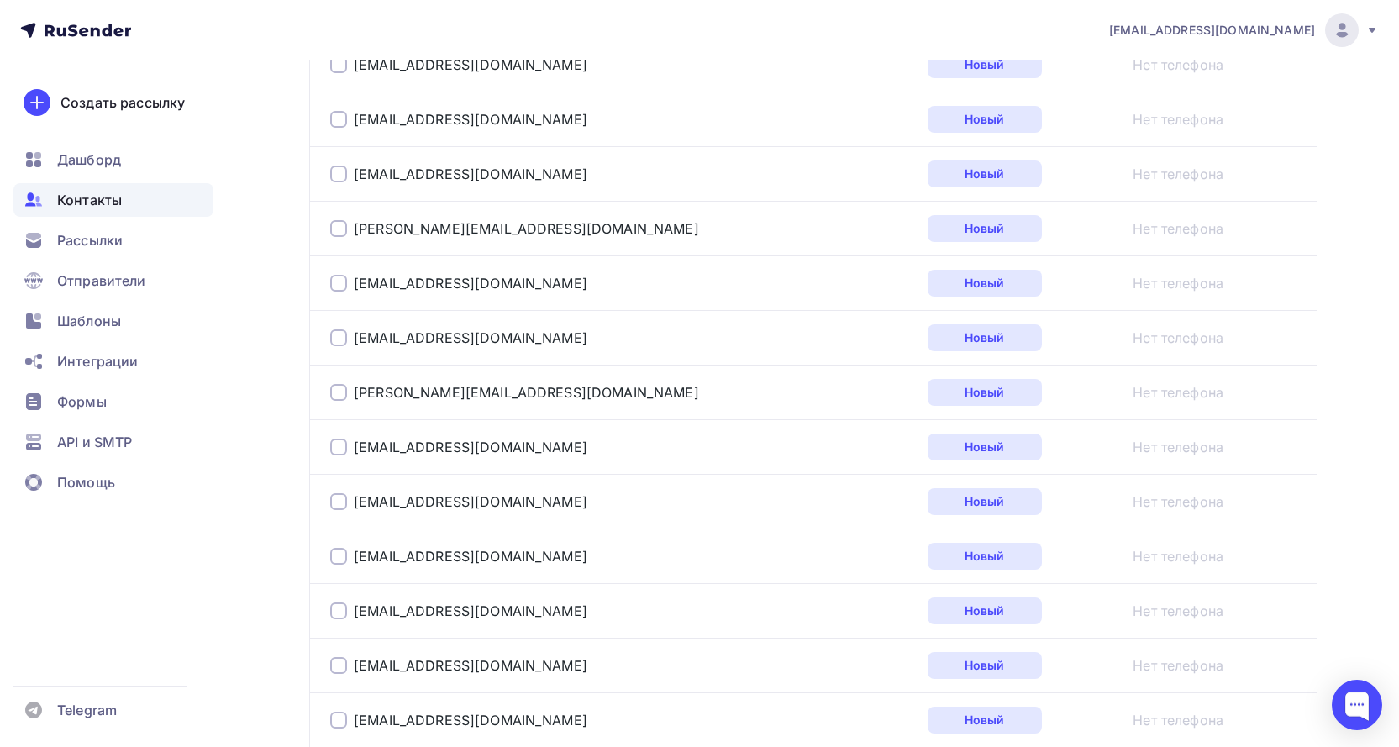
scroll to position [2748, 0]
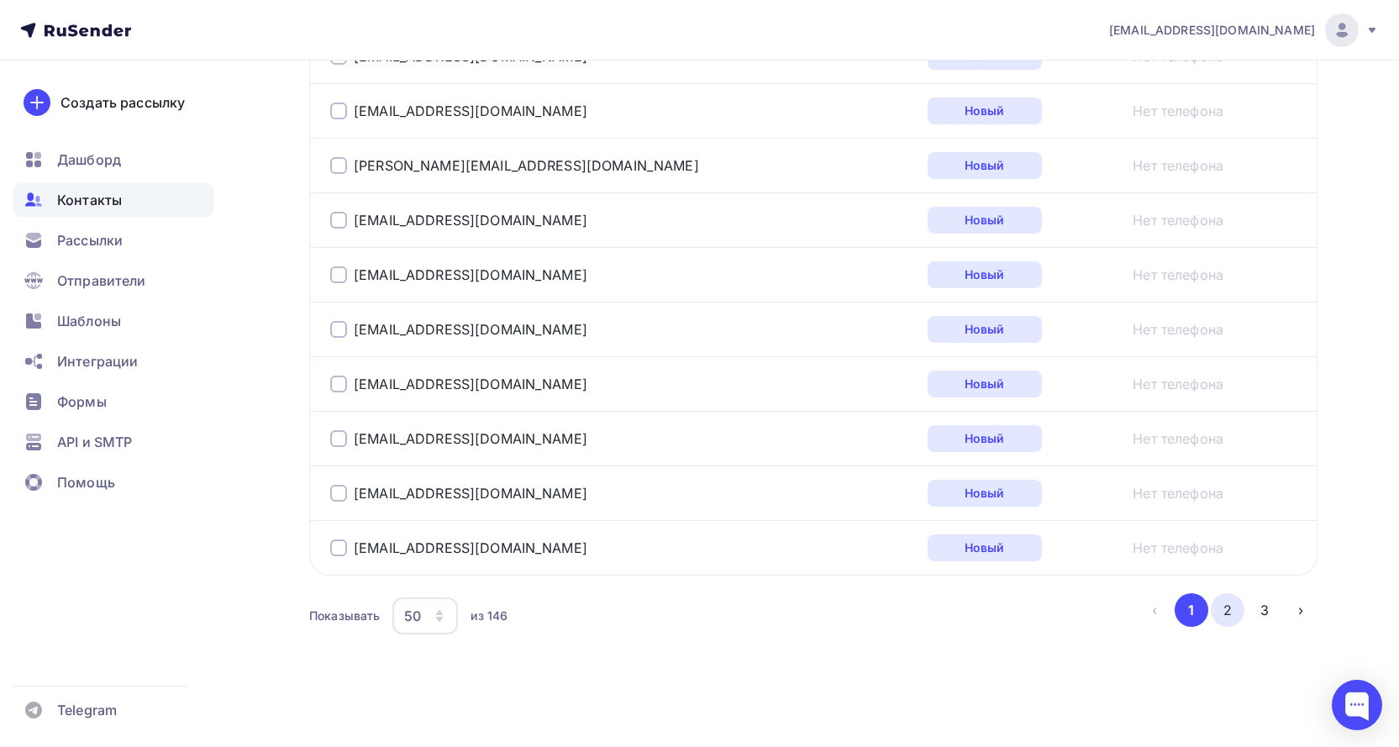
click at [1231, 612] on button "2" at bounding box center [1228, 610] width 34 height 34
click at [1263, 607] on button "3" at bounding box center [1265, 610] width 34 height 34
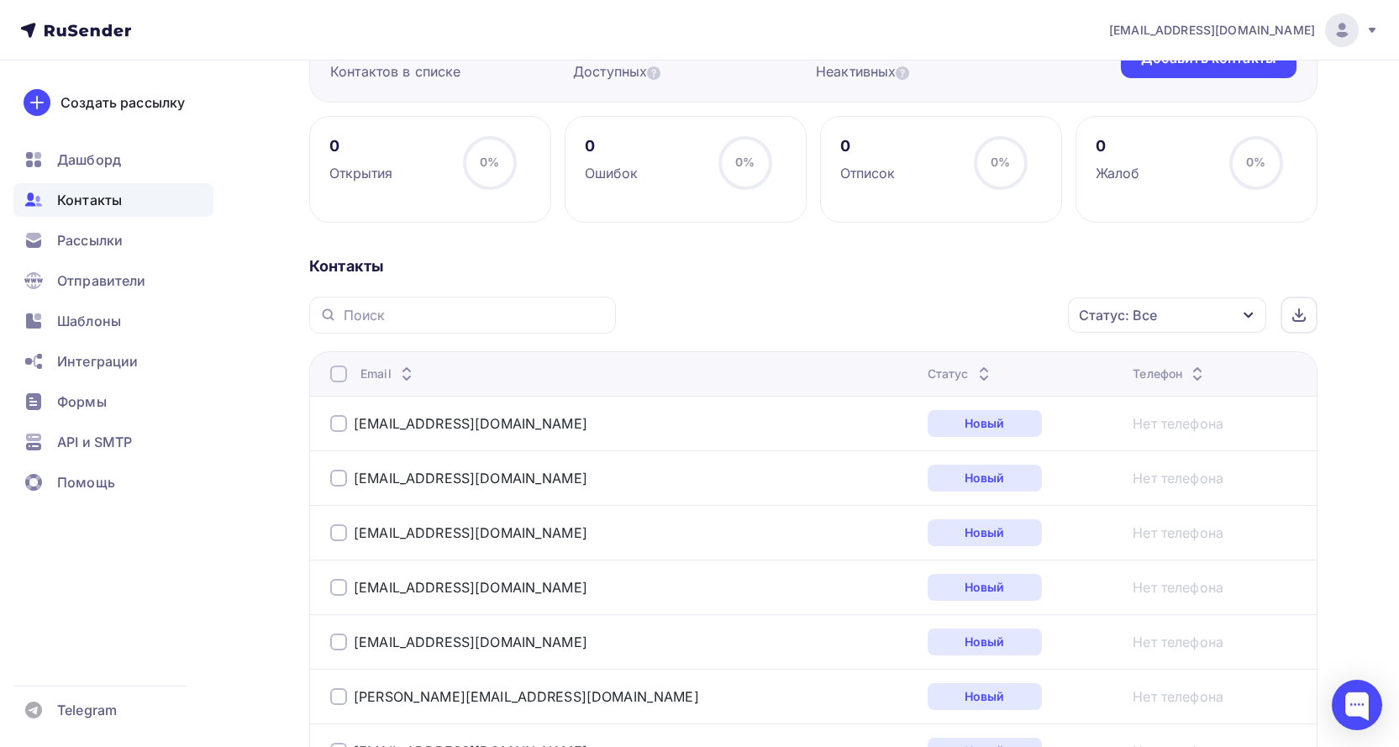
scroll to position [0, 0]
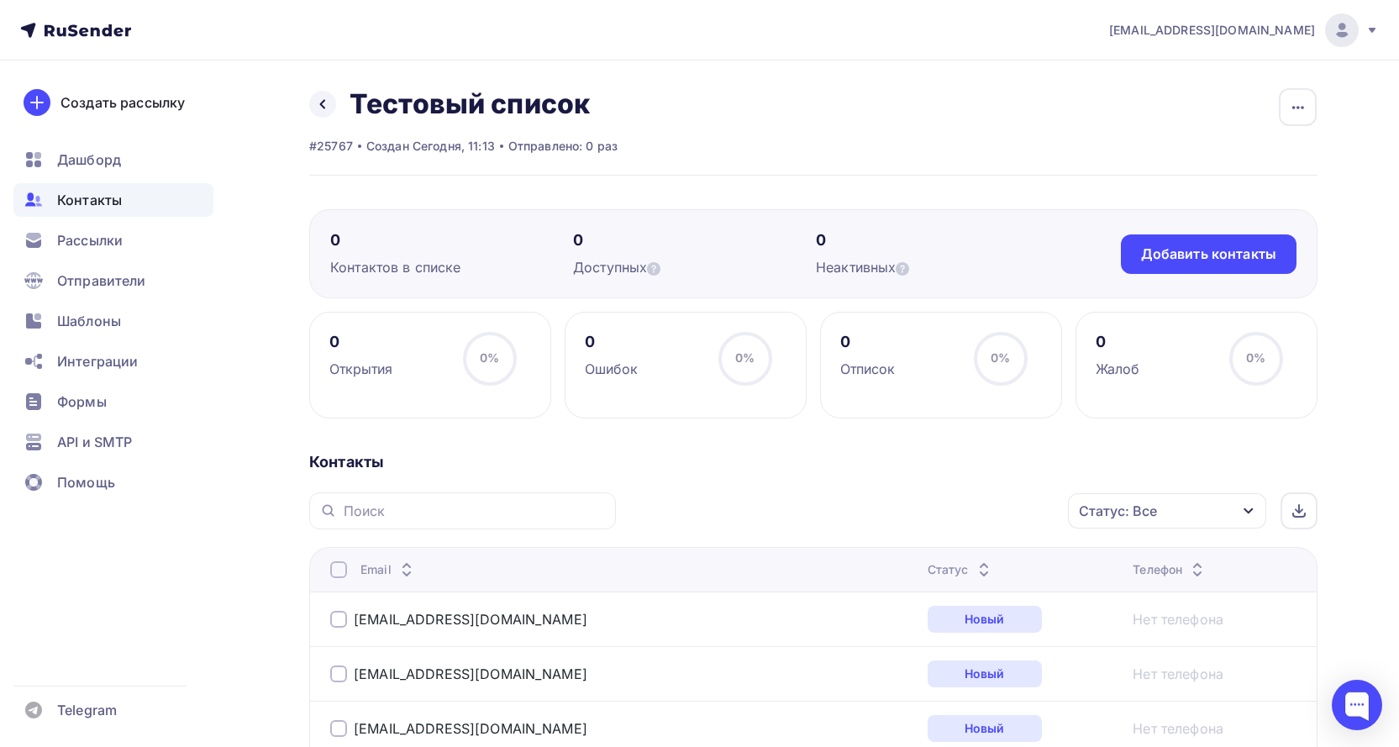
click at [742, 465] on div "Контакты" at bounding box center [813, 462] width 1008 height 20
